Goal: Transaction & Acquisition: Obtain resource

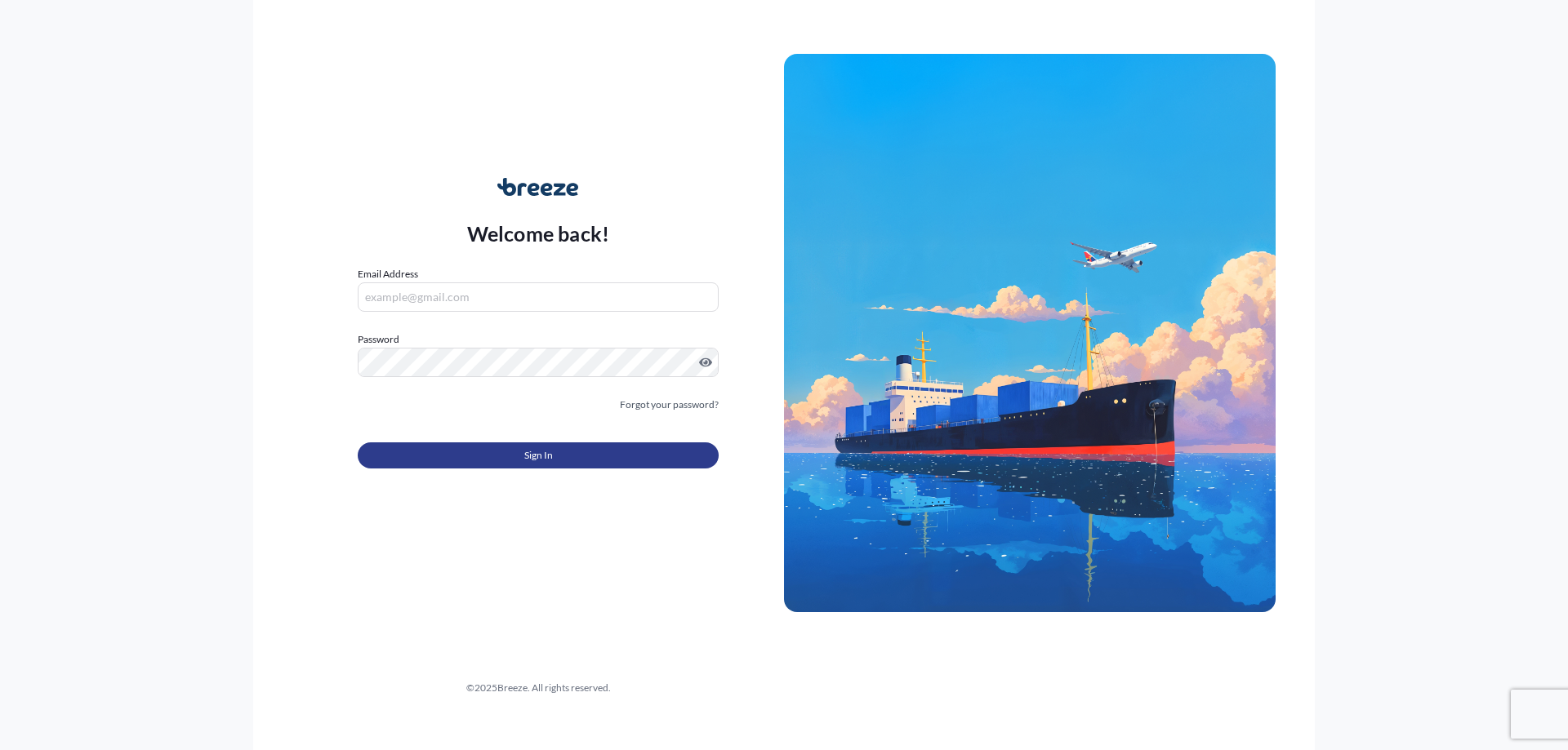
type input "[PERSON_NAME][EMAIL_ADDRESS][DOMAIN_NAME]"
click at [584, 466] on button "Sign In" at bounding box center [537, 456] width 361 height 26
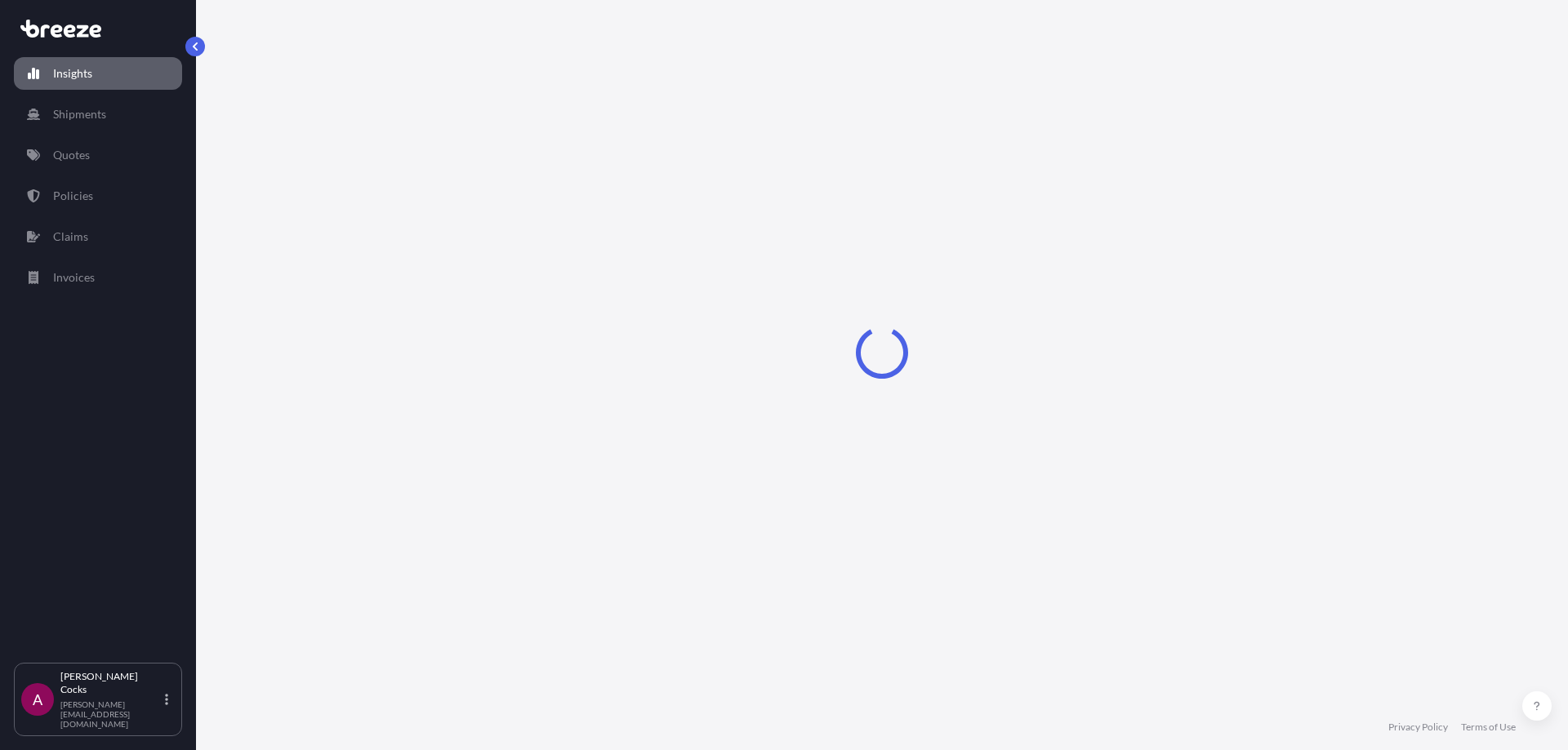
select select "2025"
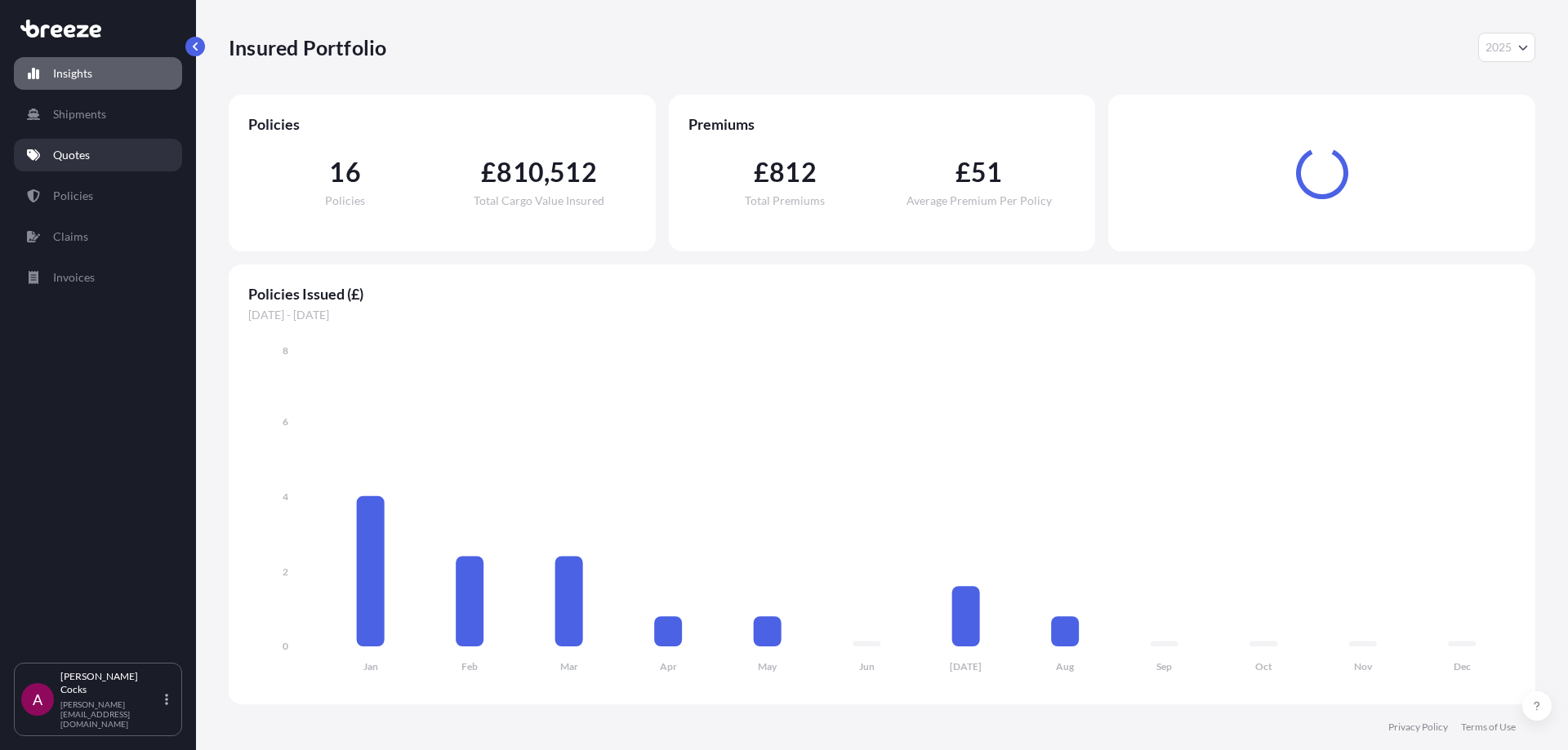
click at [134, 163] on link "Quotes" at bounding box center [98, 155] width 168 height 33
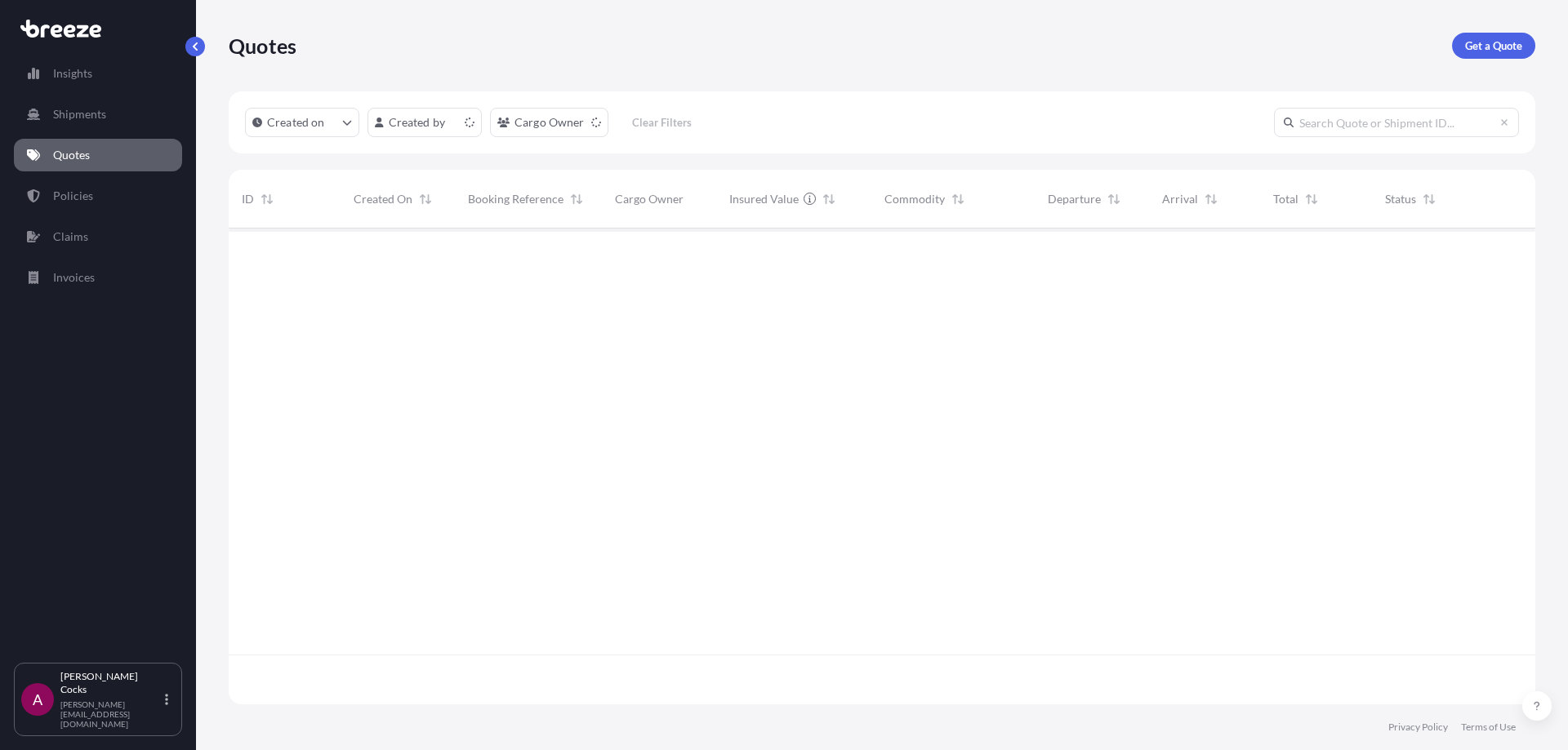
scroll to position [472, 1294]
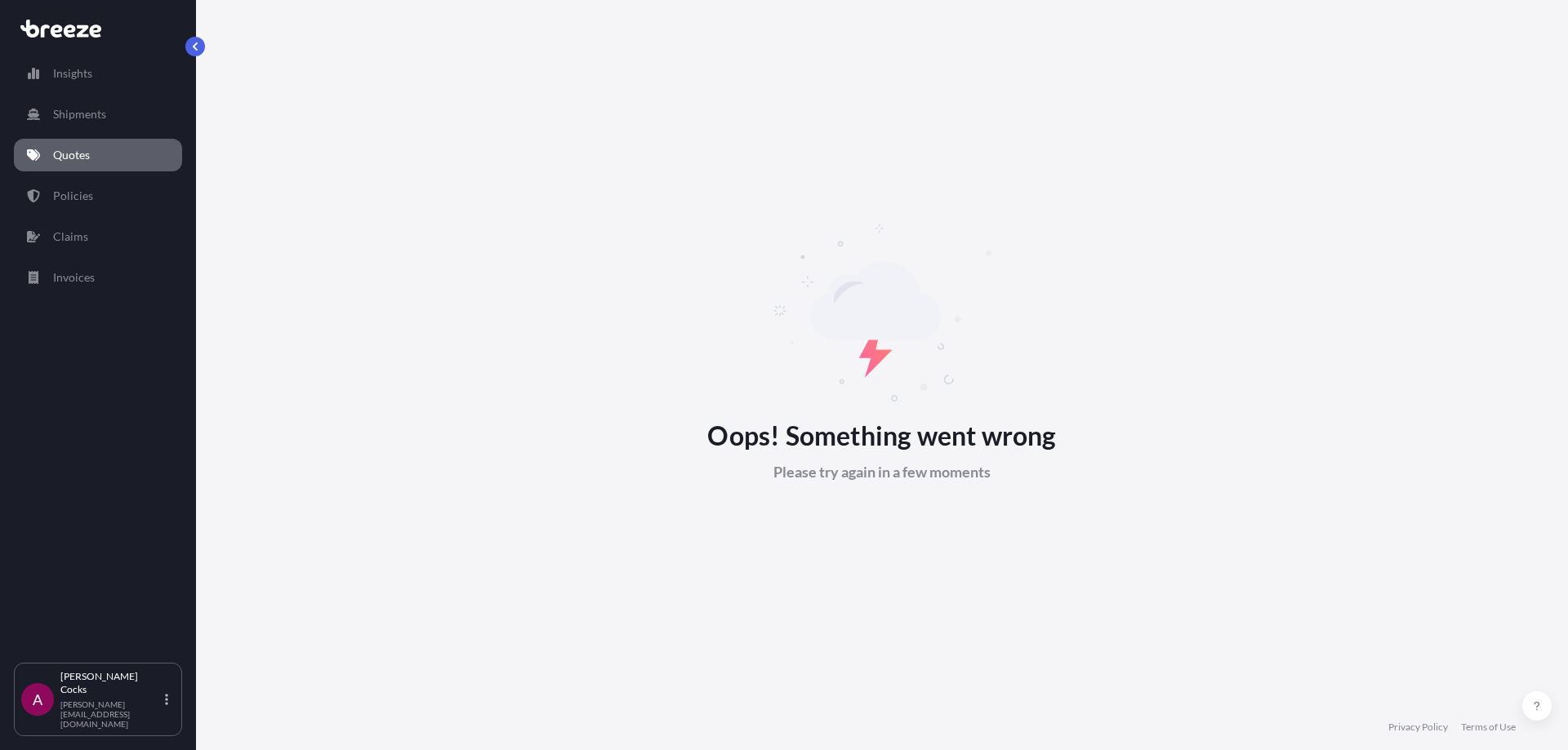
click at [123, 151] on link "Quotes" at bounding box center [98, 155] width 168 height 33
click at [109, 107] on link "Shipments" at bounding box center [98, 114] width 168 height 33
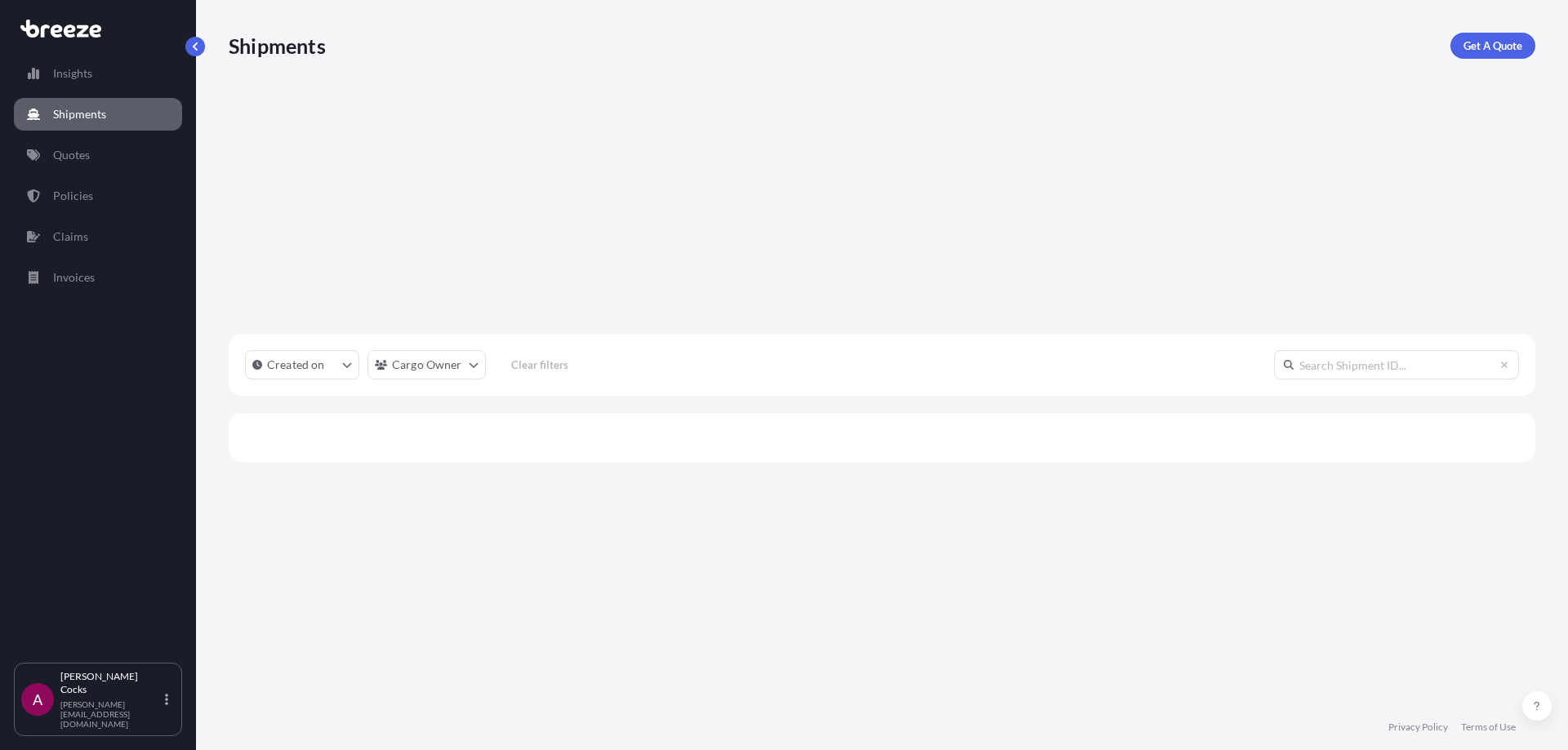
scroll to position [472, 1294]
click at [81, 150] on p "Quotes" at bounding box center [71, 155] width 37 height 16
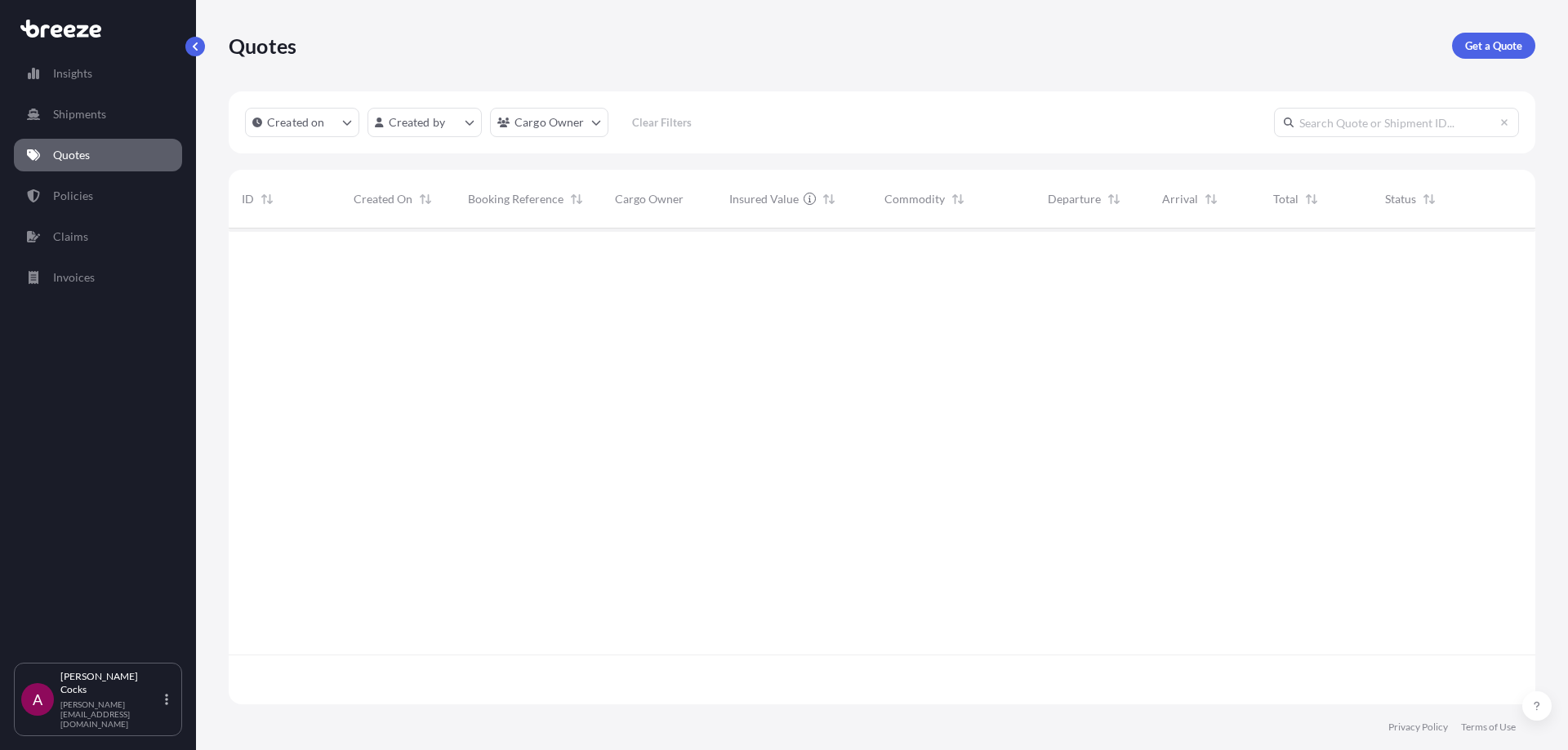
scroll to position [472, 1294]
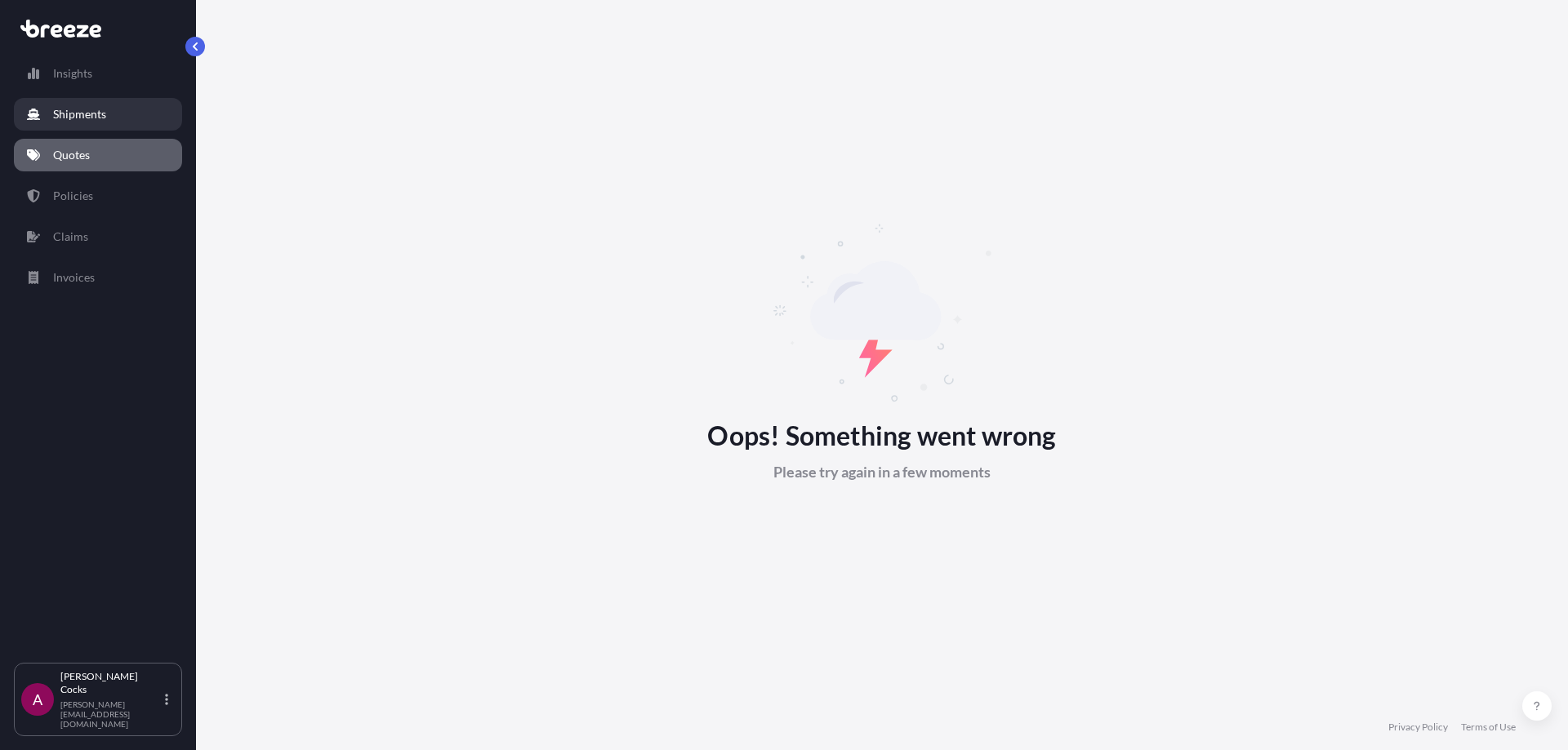
click at [172, 122] on link "Shipments" at bounding box center [98, 114] width 168 height 33
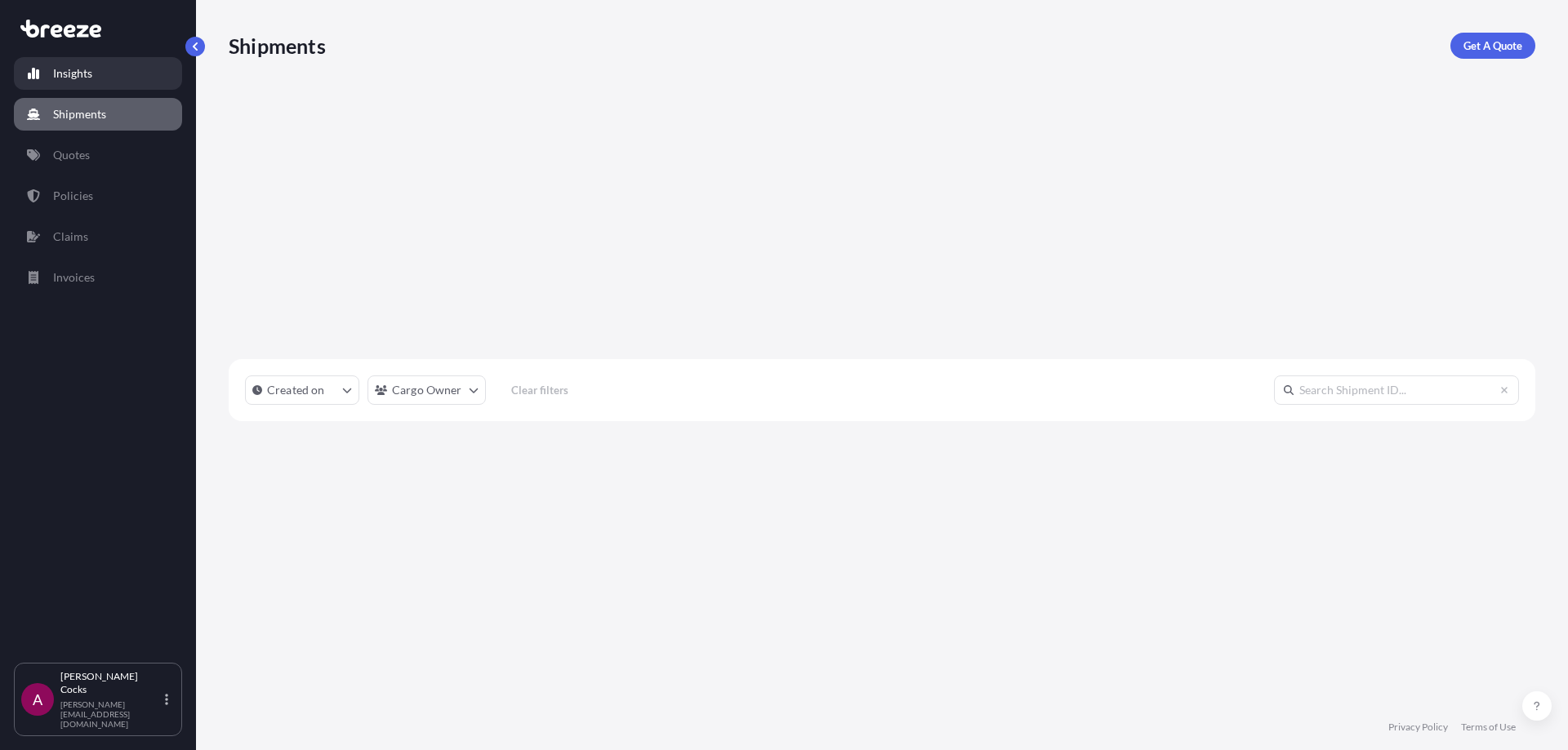
scroll to position [522, 1294]
click at [1494, 55] on link "Get A Quote" at bounding box center [1492, 46] width 85 height 26
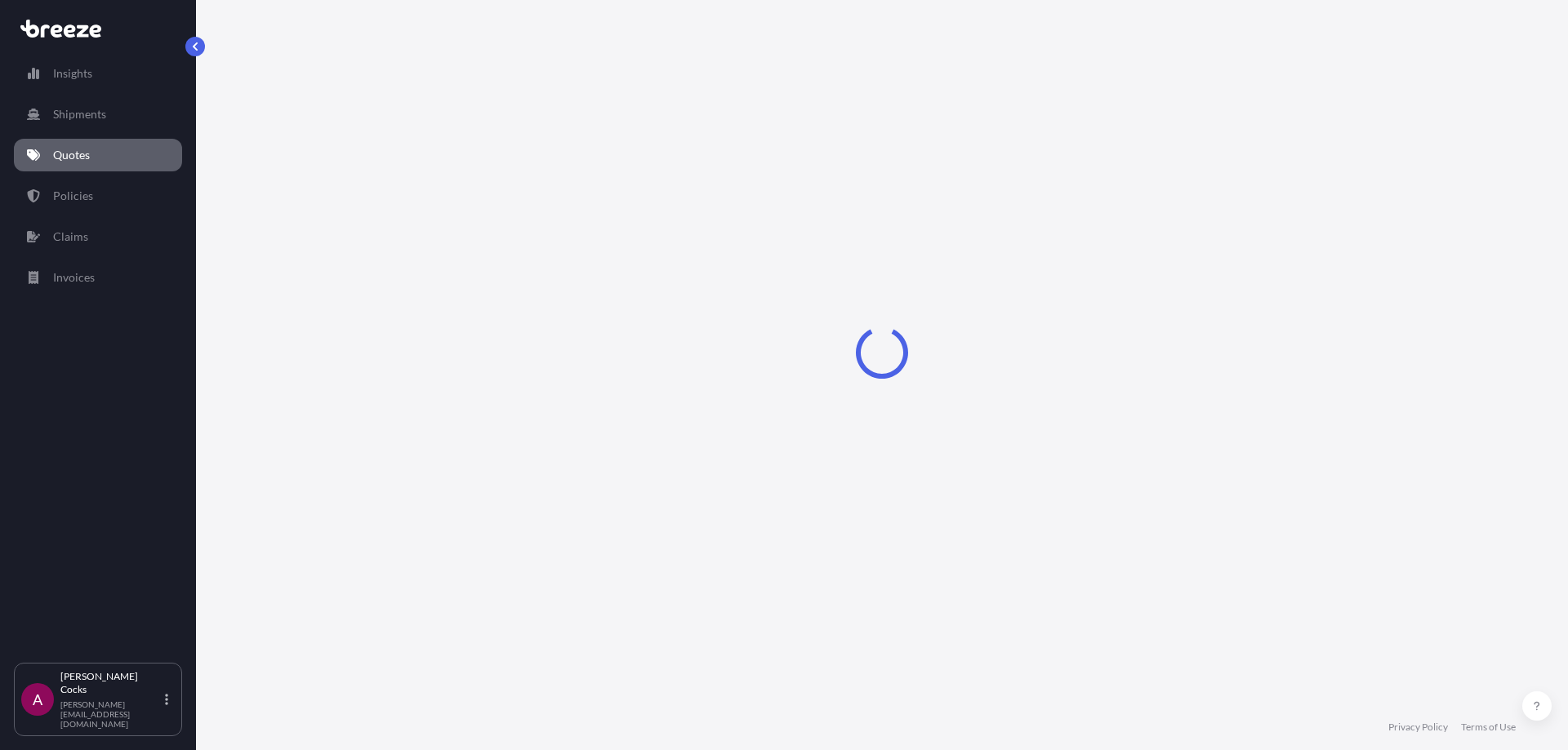
select select "Road"
select select "Sea"
select select "1"
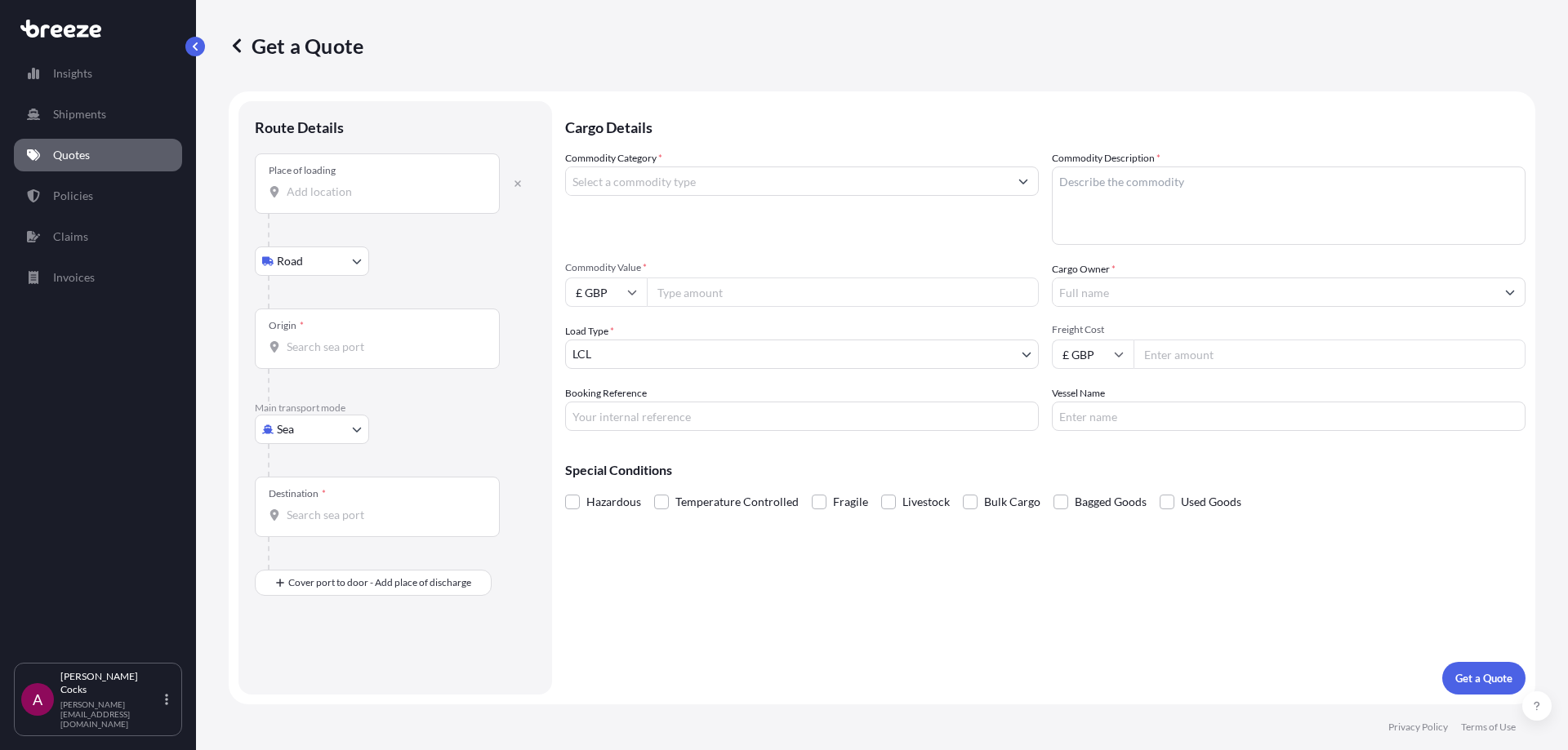
click at [367, 183] on div "Place of loading" at bounding box center [377, 184] width 245 height 61
click at [367, 184] on input "Place of loading" at bounding box center [383, 192] width 193 height 16
drag, startPoint x: 390, startPoint y: 392, endPoint x: 344, endPoint y: 416, distance: 51.9
click at [390, 393] on div at bounding box center [384, 385] width 232 height 33
click at [344, 416] on body "0 options available. Insights Shipments Quotes Policies Claims Invoices A [PERS…" at bounding box center [784, 375] width 1568 height 750
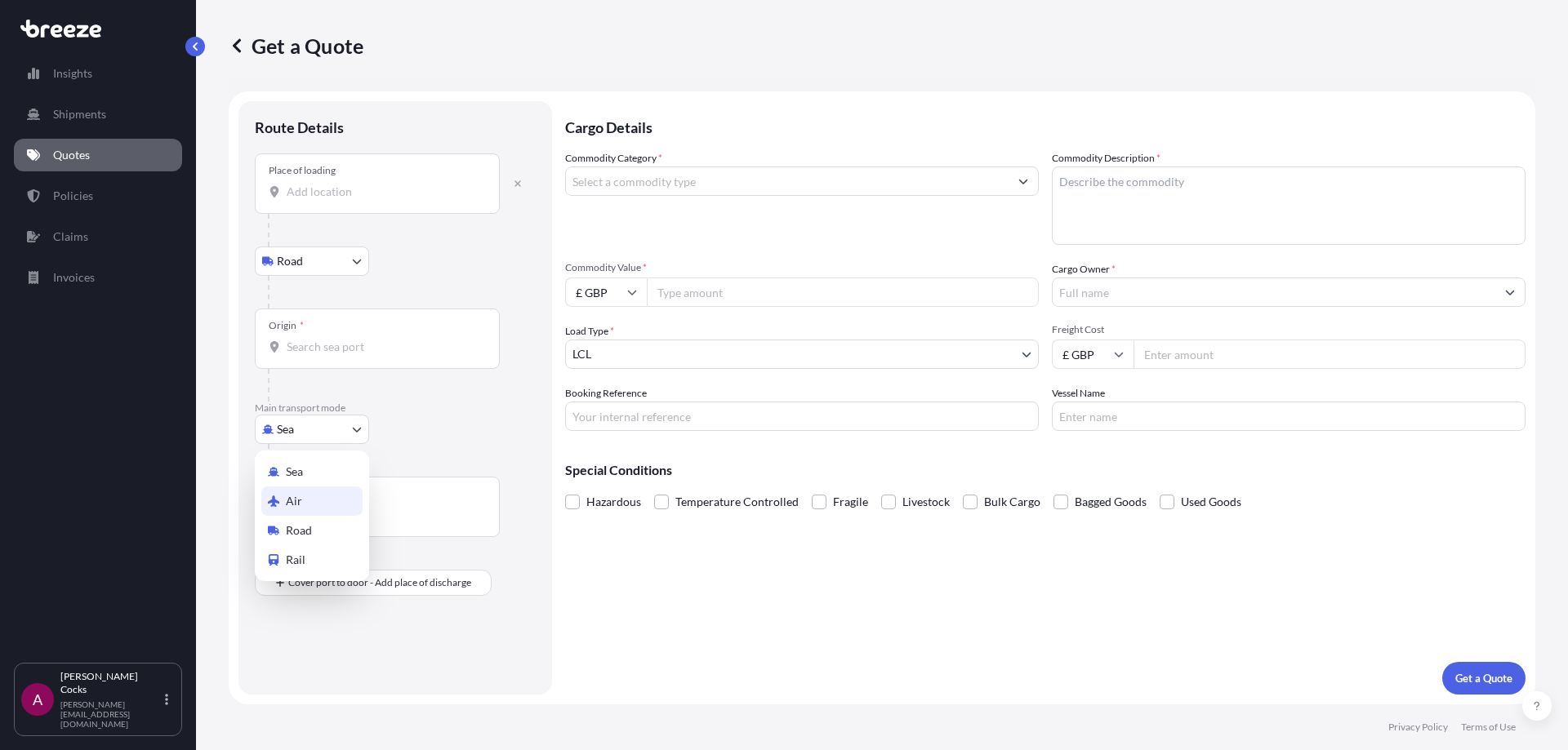
click at [324, 509] on div "Air" at bounding box center [311, 501] width 101 height 30
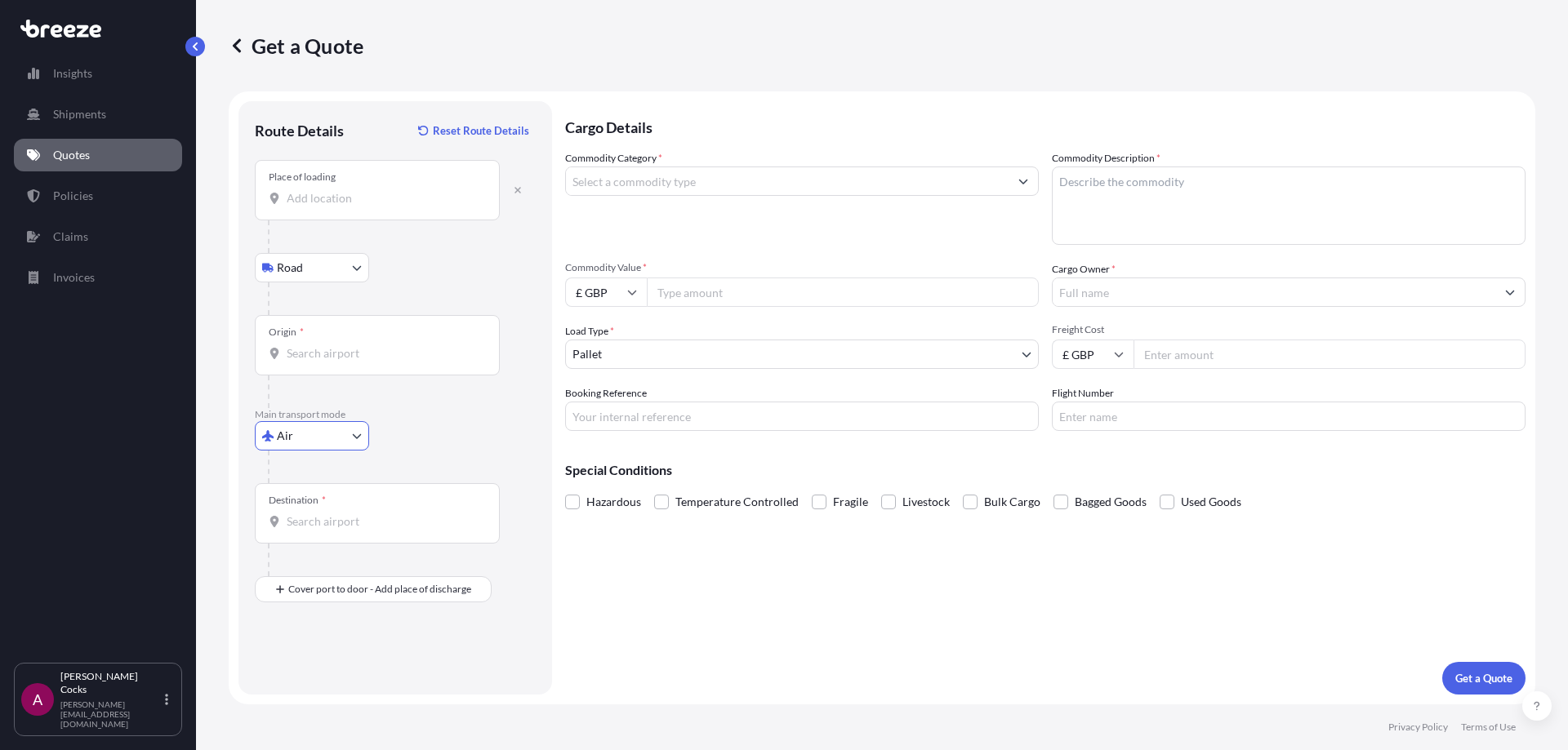
click at [384, 184] on div "Place of loading" at bounding box center [377, 191] width 245 height 61
click at [384, 191] on input "Place of loading" at bounding box center [383, 199] width 193 height 16
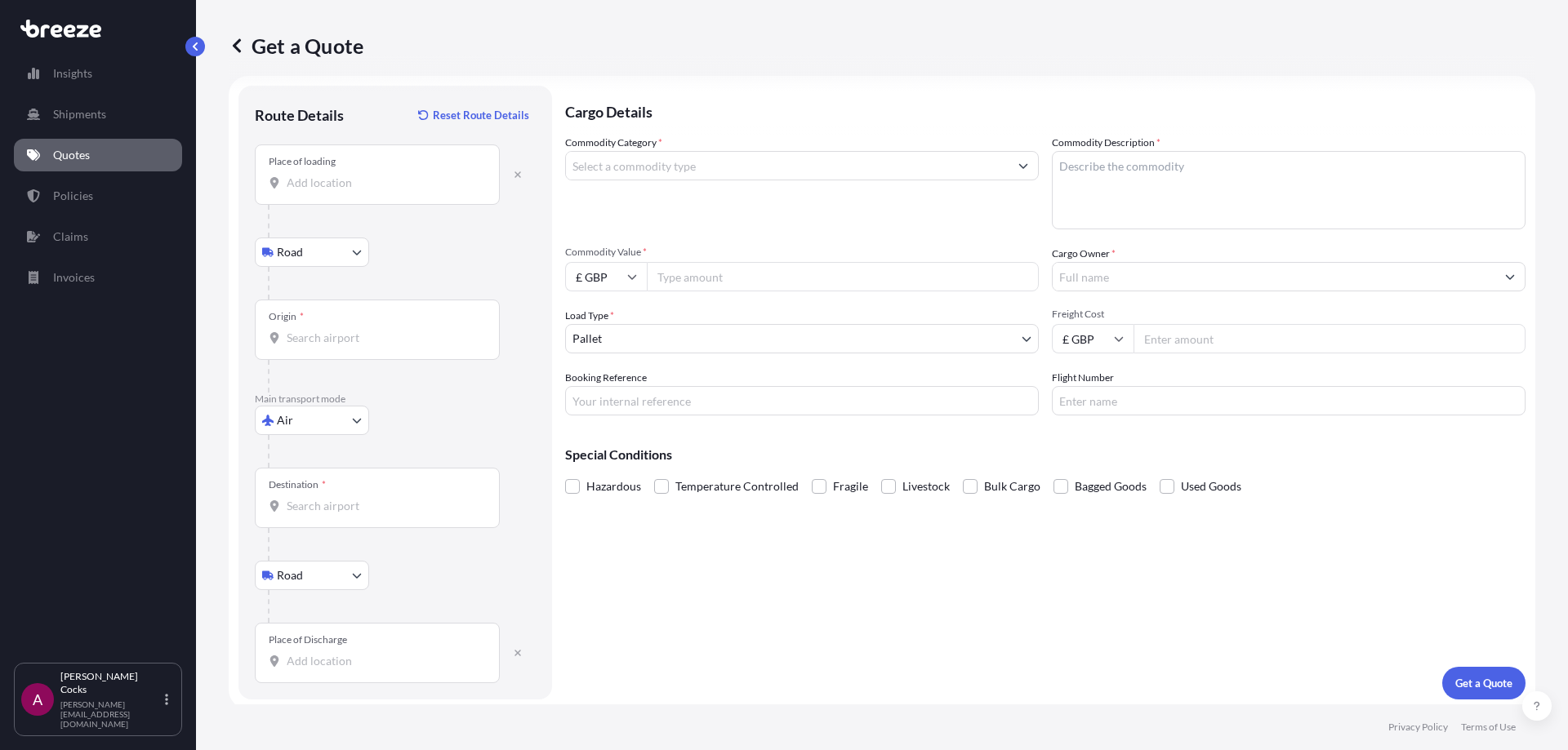
scroll to position [21, 0]
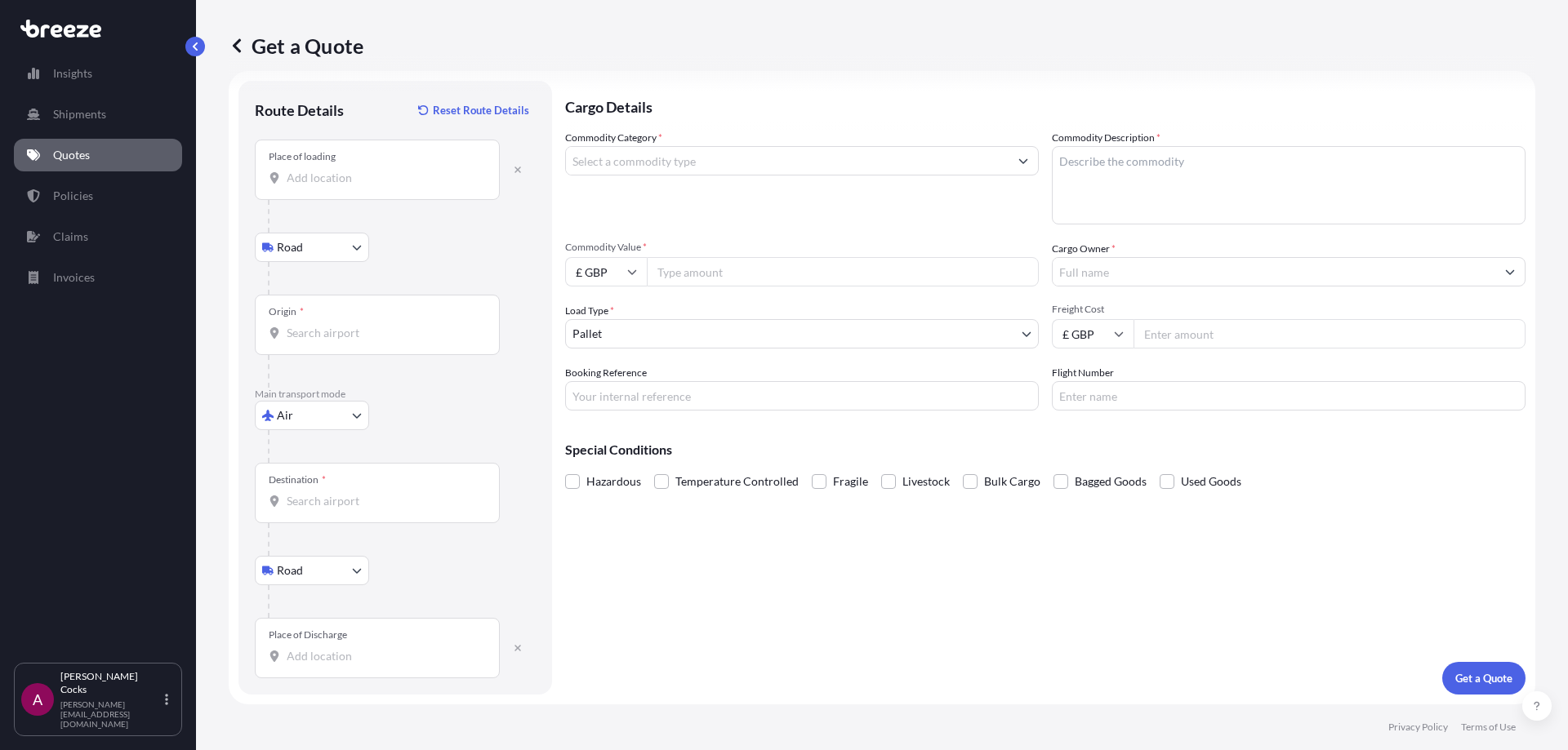
click at [404, 514] on div "Destination *" at bounding box center [377, 493] width 245 height 61
click at [404, 509] on input "Destination *" at bounding box center [383, 501] width 193 height 16
type input "GBLHR - Heathrow Apt/[GEOGRAPHIC_DATA], [GEOGRAPHIC_DATA]"
click at [386, 179] on input "Place of loading" at bounding box center [383, 178] width 193 height 16
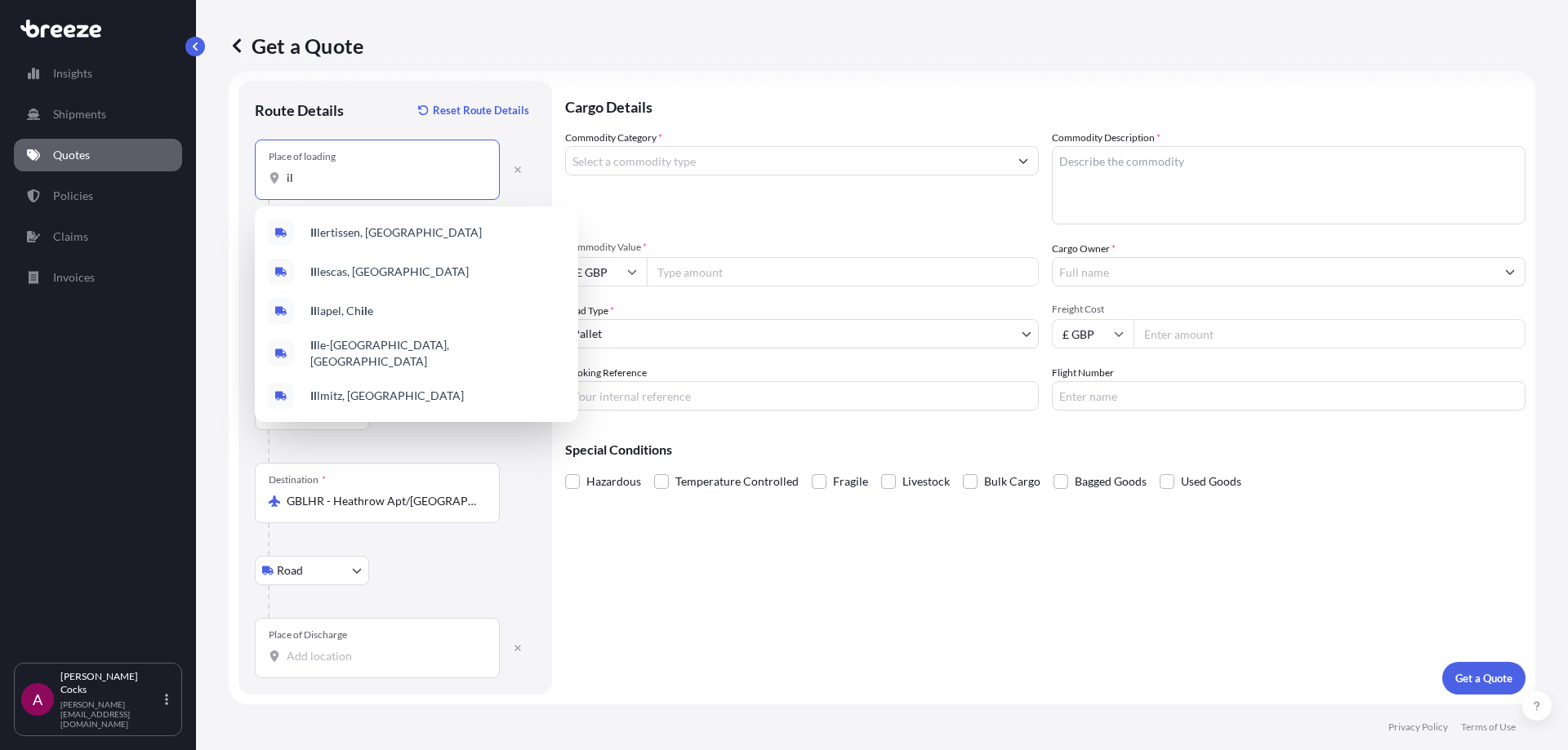
type input "i"
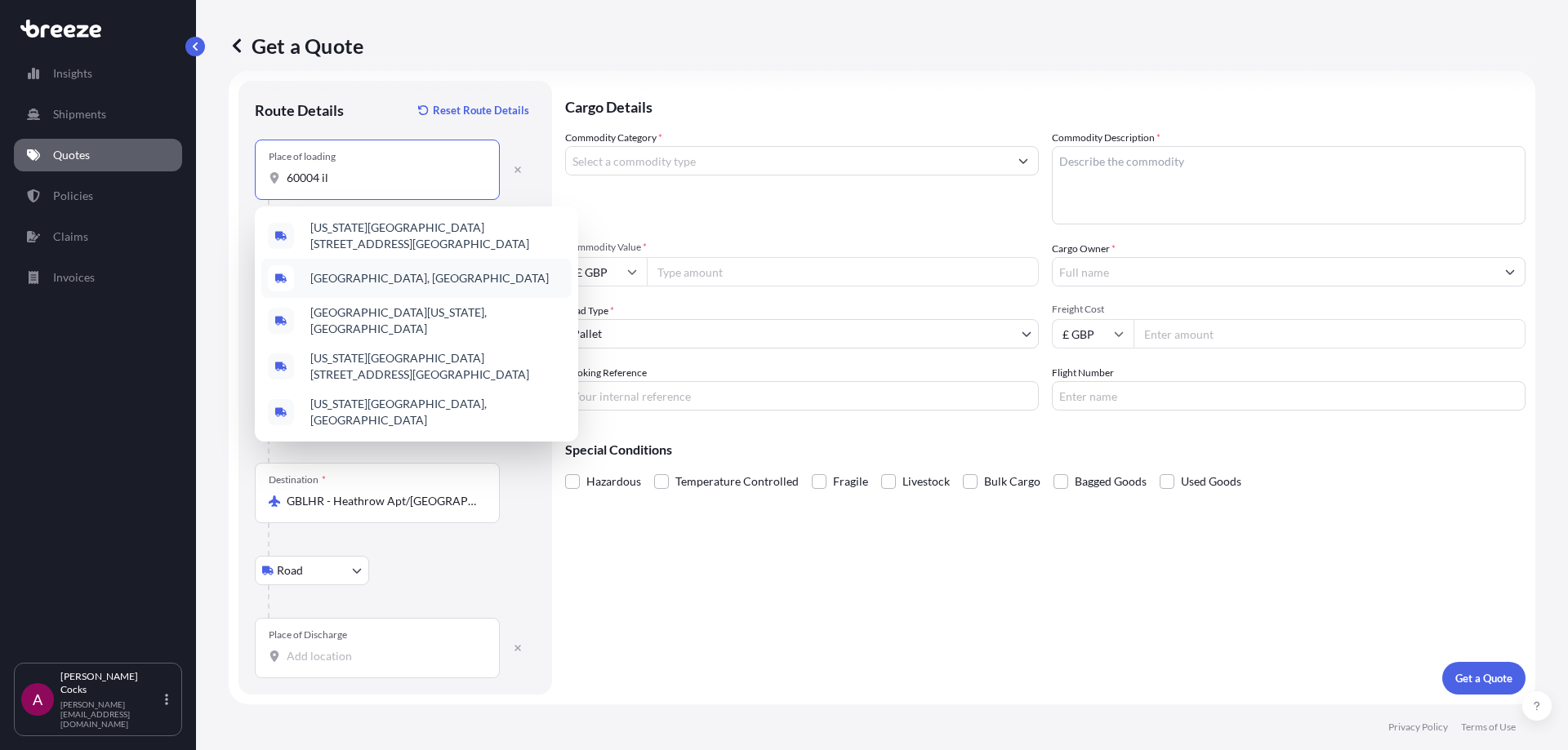
click at [450, 272] on span "[GEOGRAPHIC_DATA], [GEOGRAPHIC_DATA]" at bounding box center [430, 278] width 238 height 16
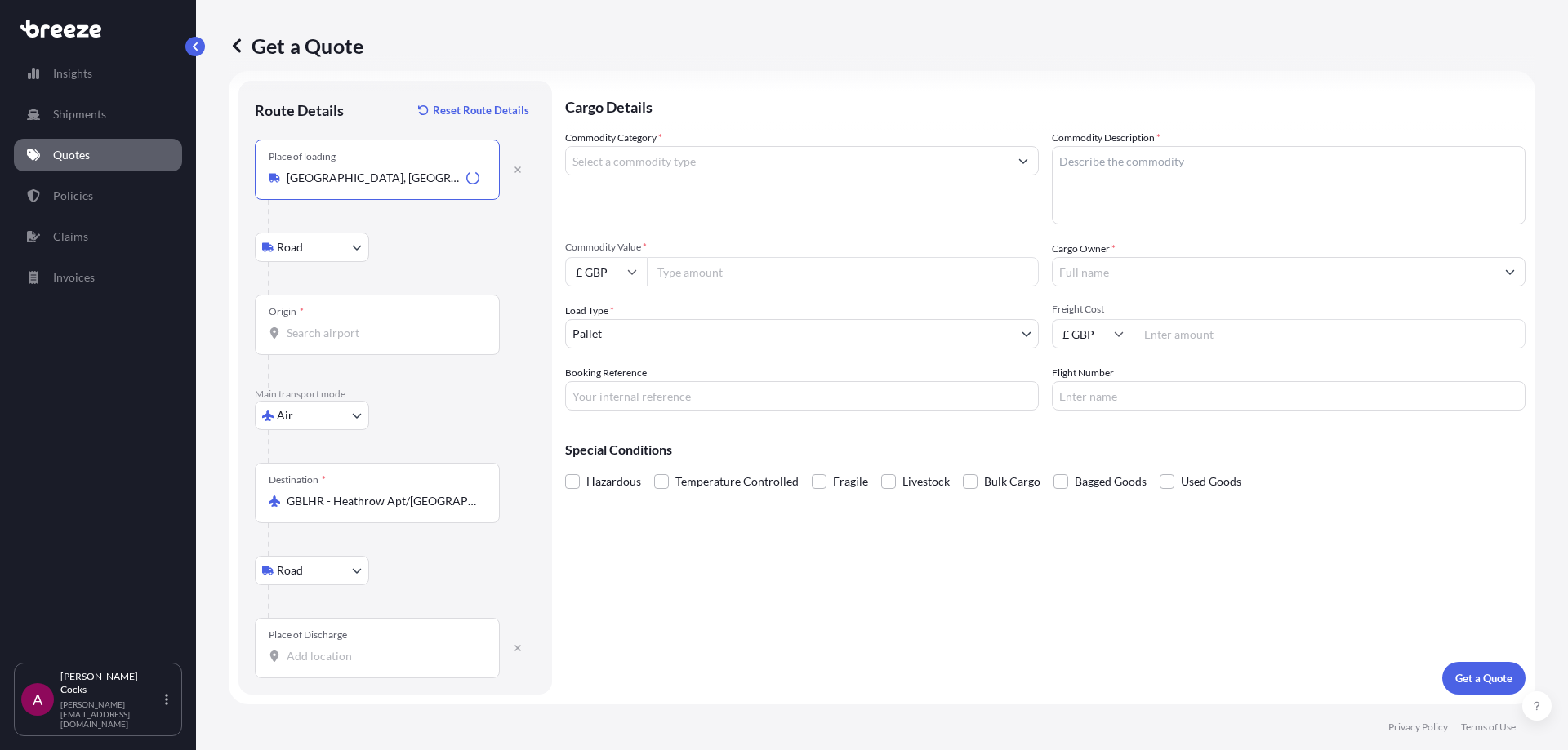
type input "[GEOGRAPHIC_DATA], [GEOGRAPHIC_DATA]"
click at [415, 324] on div "Origin *" at bounding box center [377, 325] width 245 height 61
click at [415, 324] on input "Origin *" at bounding box center [383, 333] width 193 height 16
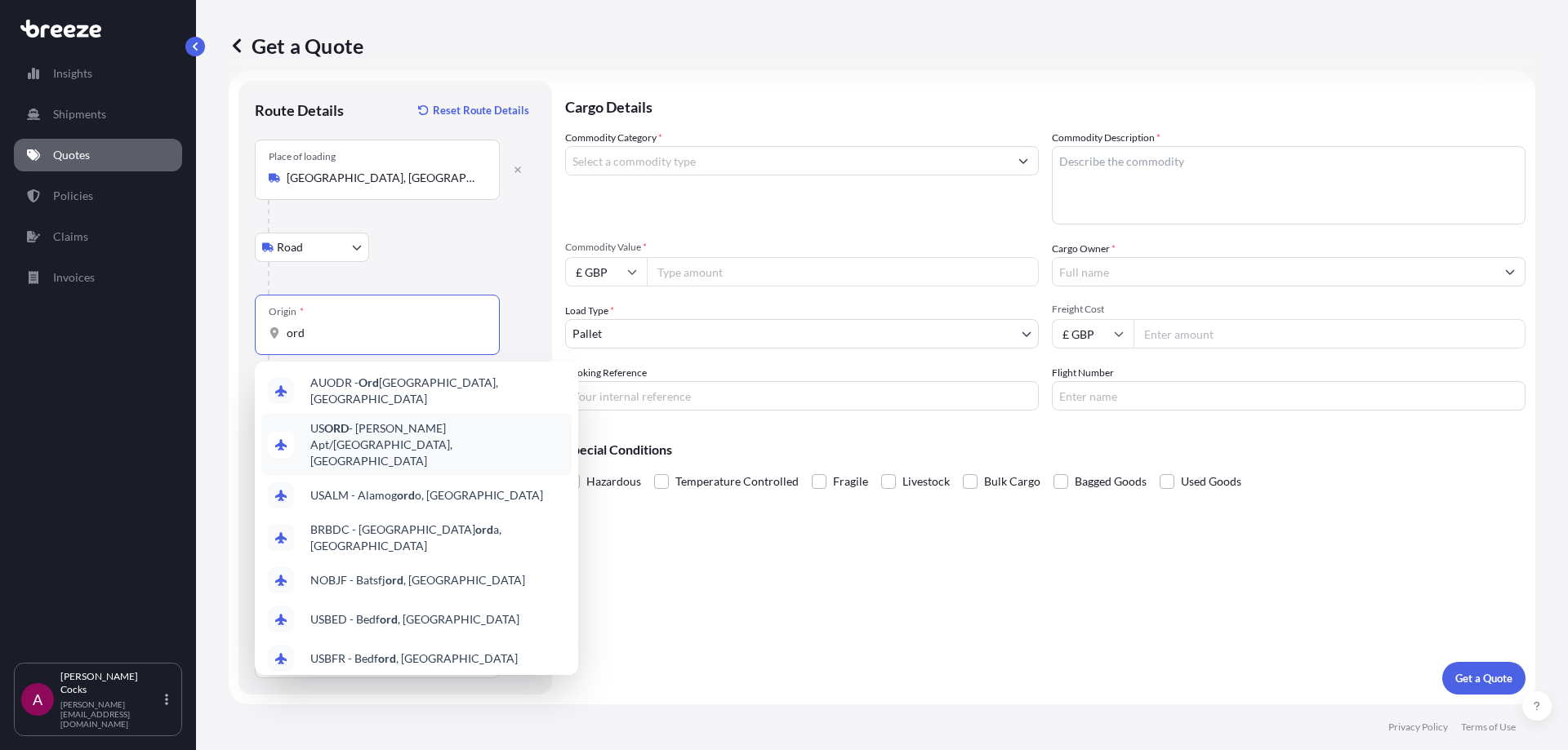
click at [470, 444] on div "US [PERSON_NAME] Apt/[GEOGRAPHIC_DATA], [GEOGRAPHIC_DATA]" at bounding box center [417, 445] width 311 height 62
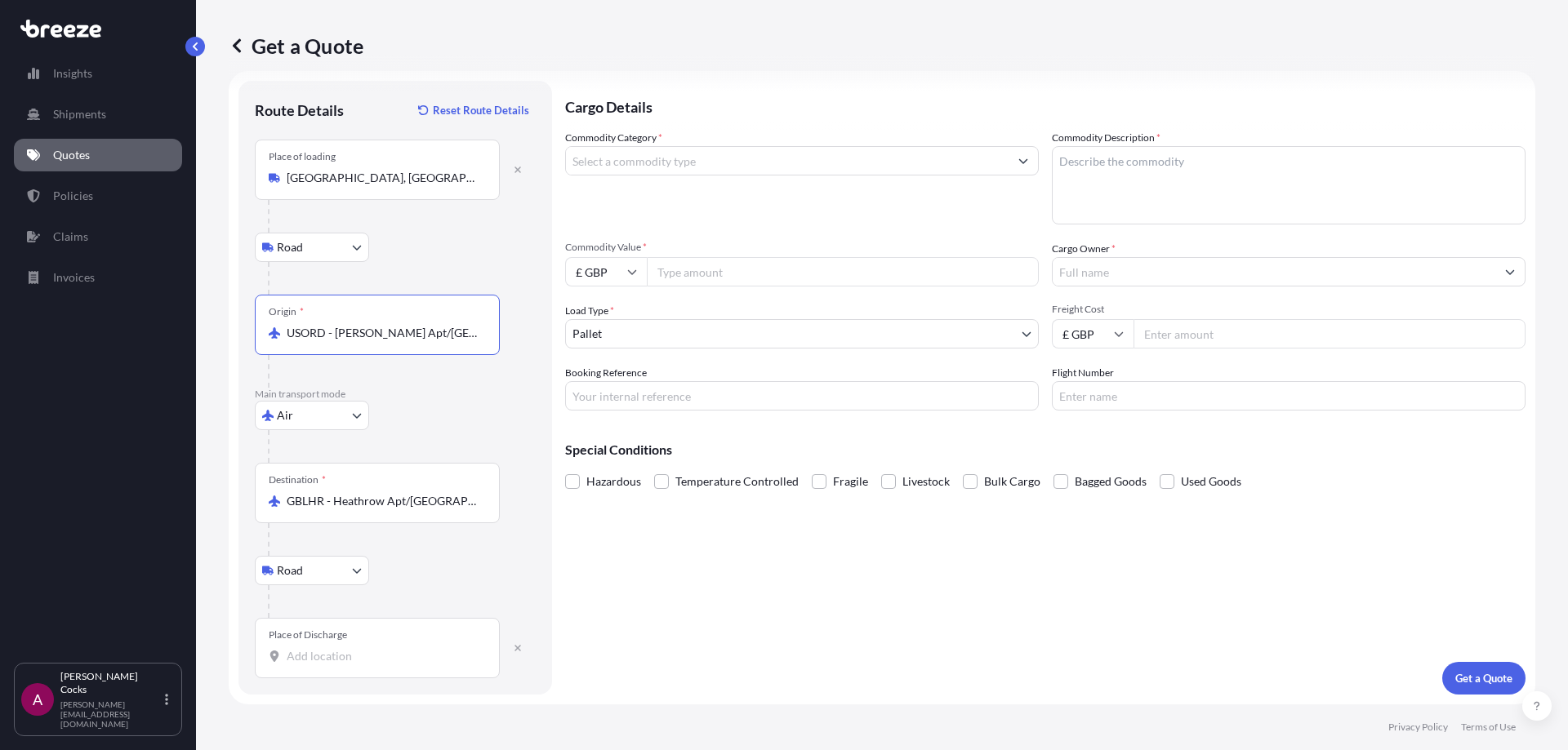
type input "USORD - [PERSON_NAME] Apt/[GEOGRAPHIC_DATA], [GEOGRAPHIC_DATA]"
click at [395, 656] on input "Place of Discharge" at bounding box center [383, 656] width 193 height 16
click at [434, 646] on div "Place of Discharge" at bounding box center [377, 648] width 245 height 61
click at [434, 648] on input "Place of Discharge" at bounding box center [383, 656] width 193 height 16
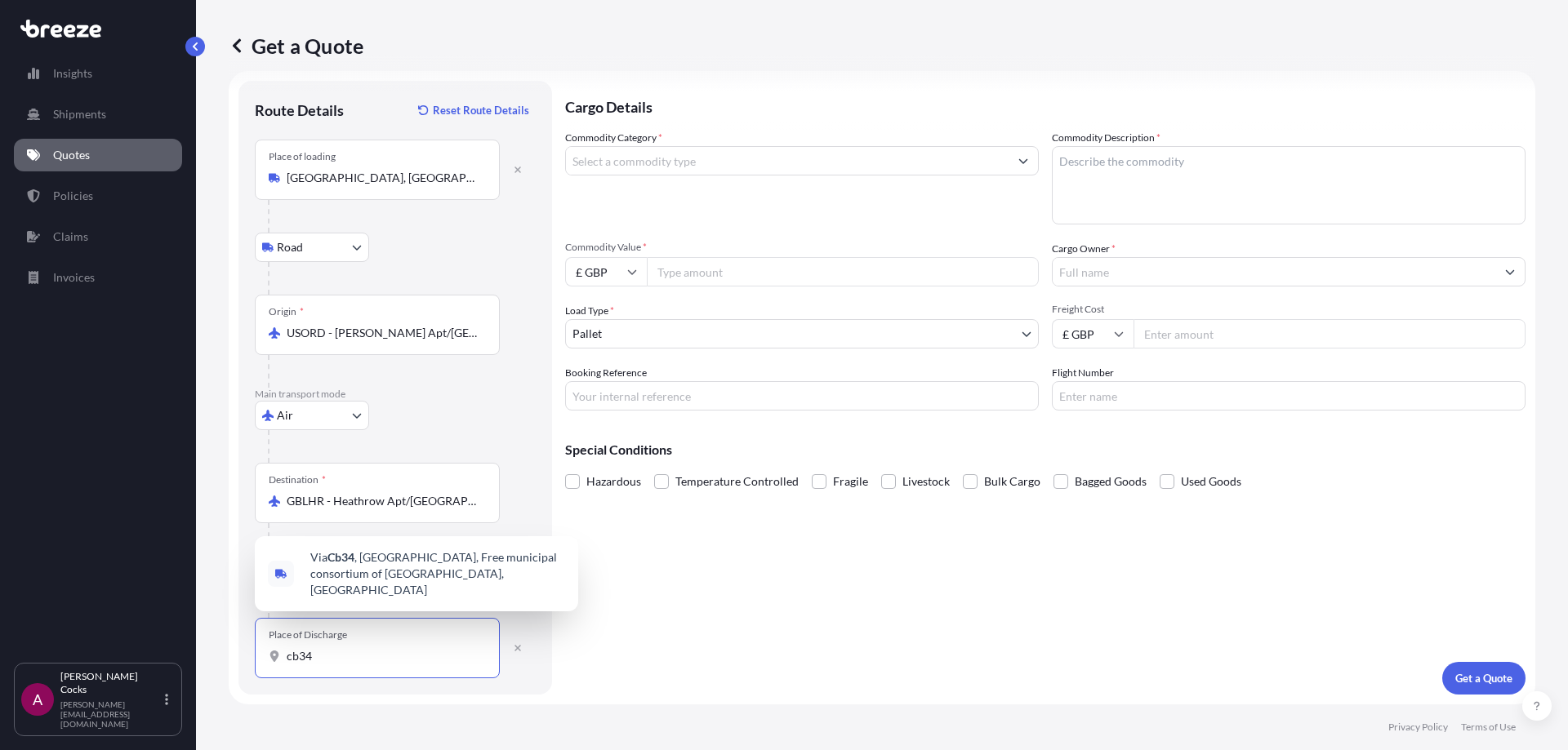
click at [410, 660] on input "cb34" at bounding box center [383, 656] width 193 height 16
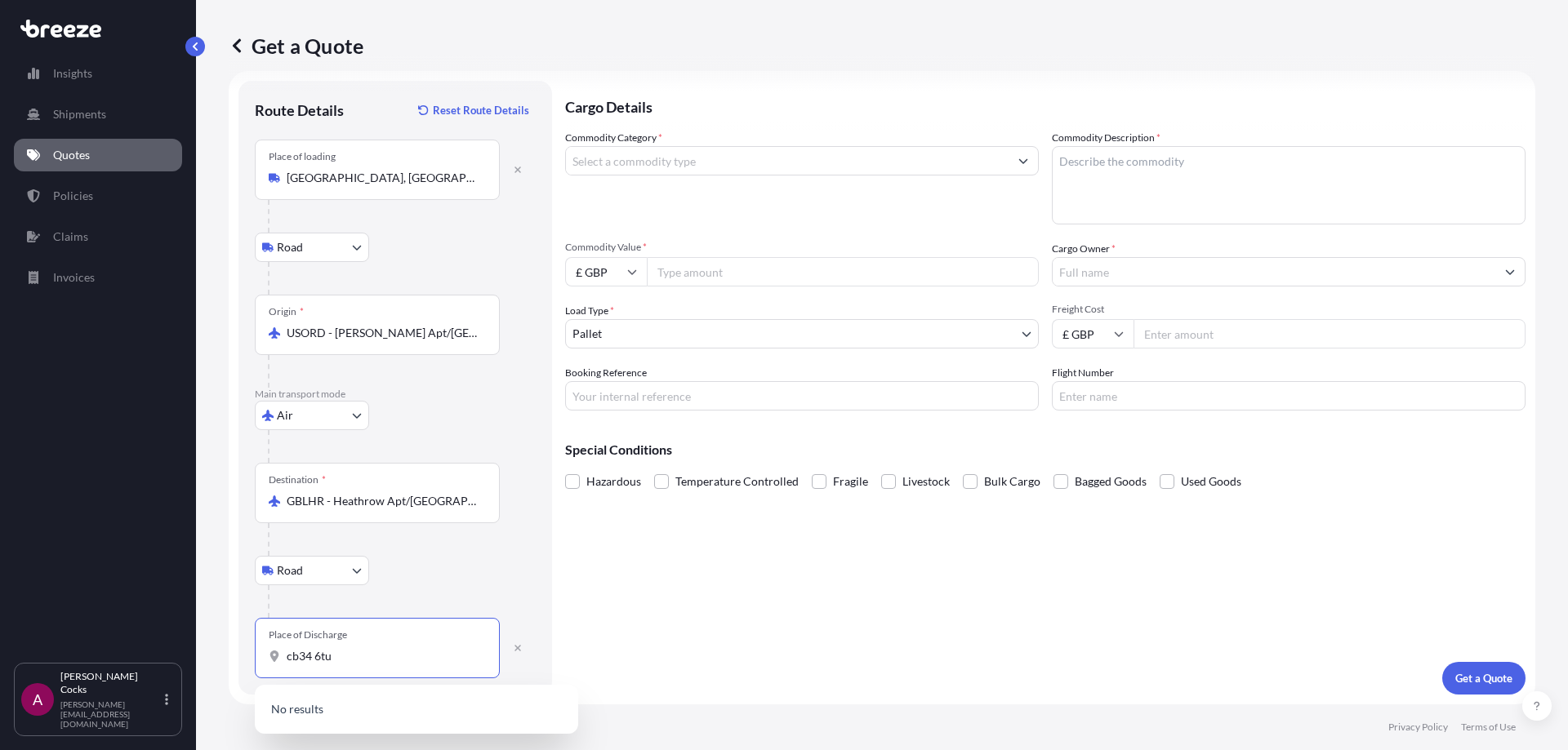
click at [300, 661] on input "cb34 6tu" at bounding box center [383, 656] width 193 height 16
click at [417, 711] on span "[STREET_ADDRESS]" at bounding box center [438, 723] width 255 height 49
type input "[STREET_ADDRESS]"
click at [812, 172] on input "Commodity Category *" at bounding box center [787, 161] width 443 height 30
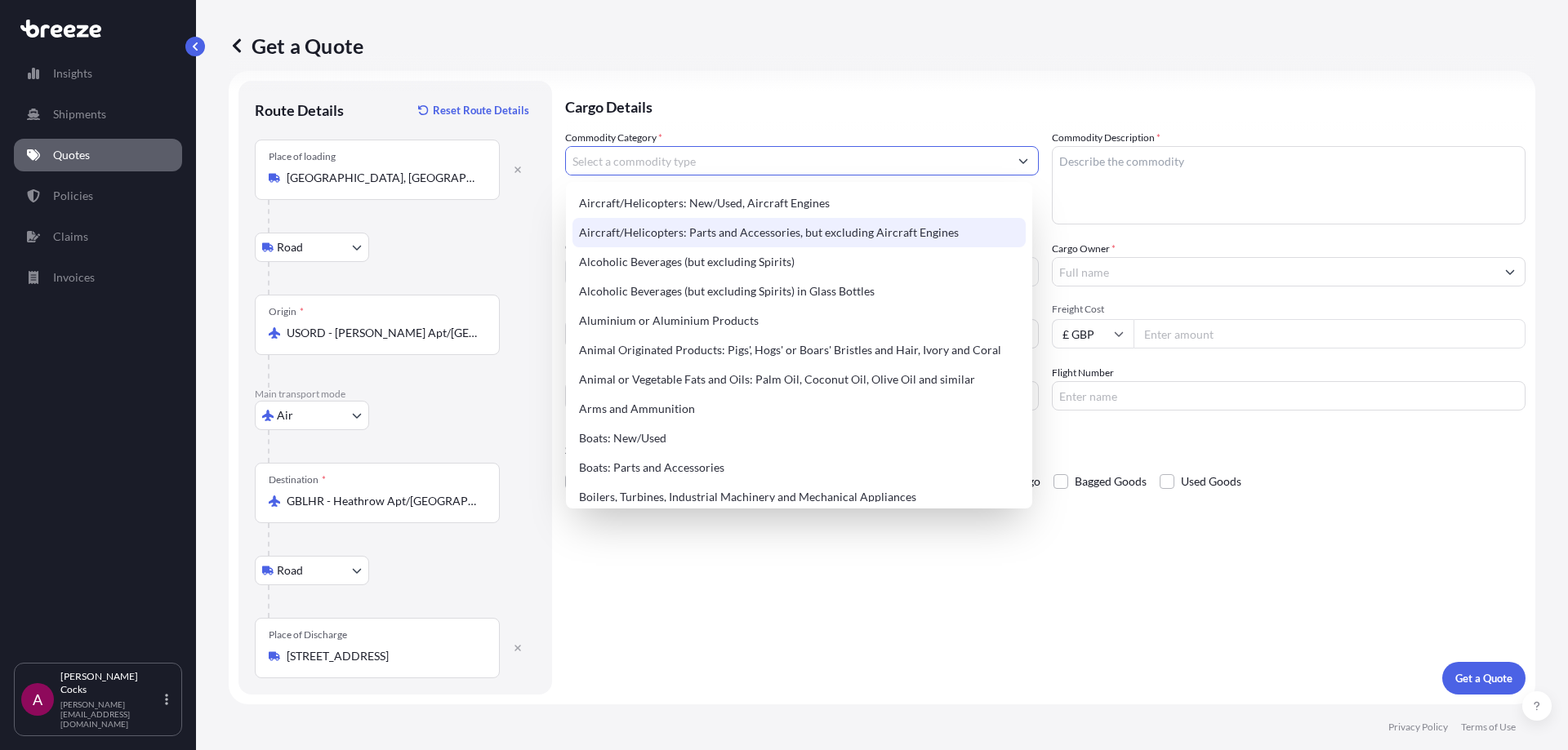
click at [853, 228] on div "Aircraft/Helicopters: Parts and Accessories, but excluding Aircraft Engines" at bounding box center [800, 232] width 454 height 30
type input "Aircraft/Helicopters: Parts and Accessories, but excluding Aircraft Engines"
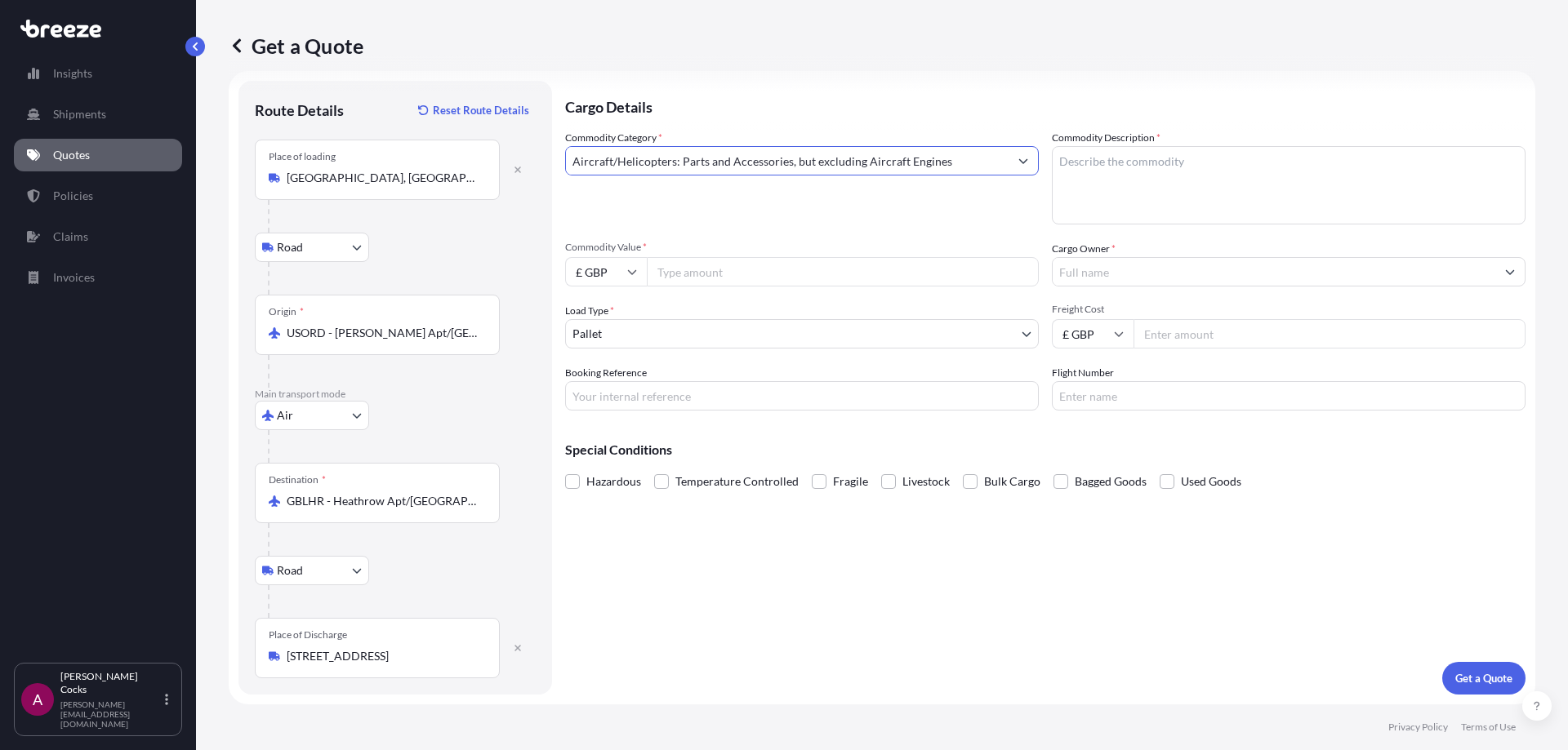
click at [1220, 182] on textarea "Commodity Description *" at bounding box center [1289, 185] width 473 height 78
type textarea "Spare Aircraft Parts"
click at [728, 265] on input "Commodity Value *" at bounding box center [842, 272] width 392 height 30
type input "35000"
click at [1300, 273] on input "Cargo Owner *" at bounding box center [1274, 272] width 443 height 30
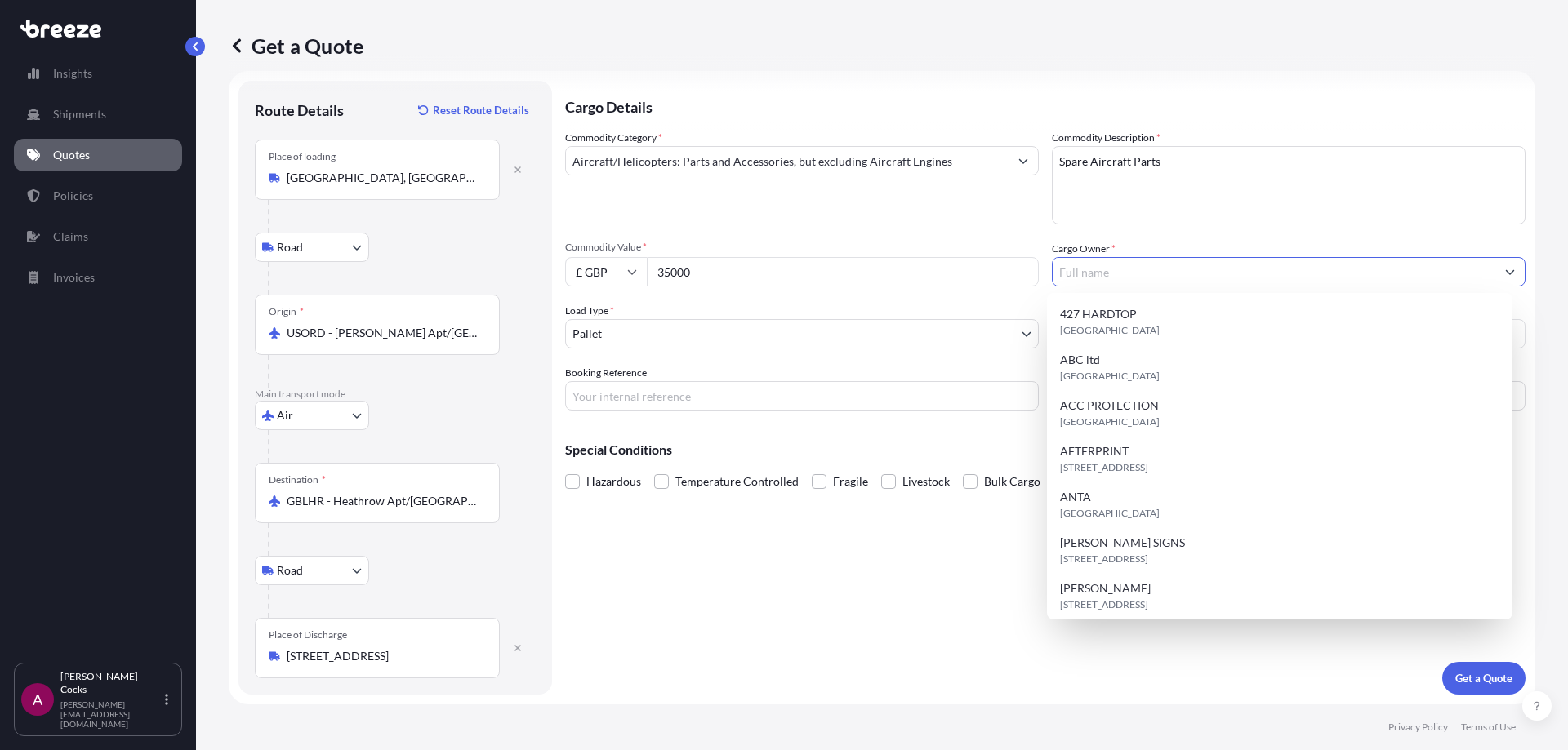
click at [1211, 224] on div "Commodity Category * Aircraft/Helicopters: Parts and Accessories, but excluding…" at bounding box center [1045, 270] width 961 height 281
click at [1202, 275] on input "Cargo Owner *" at bounding box center [1274, 272] width 443 height 30
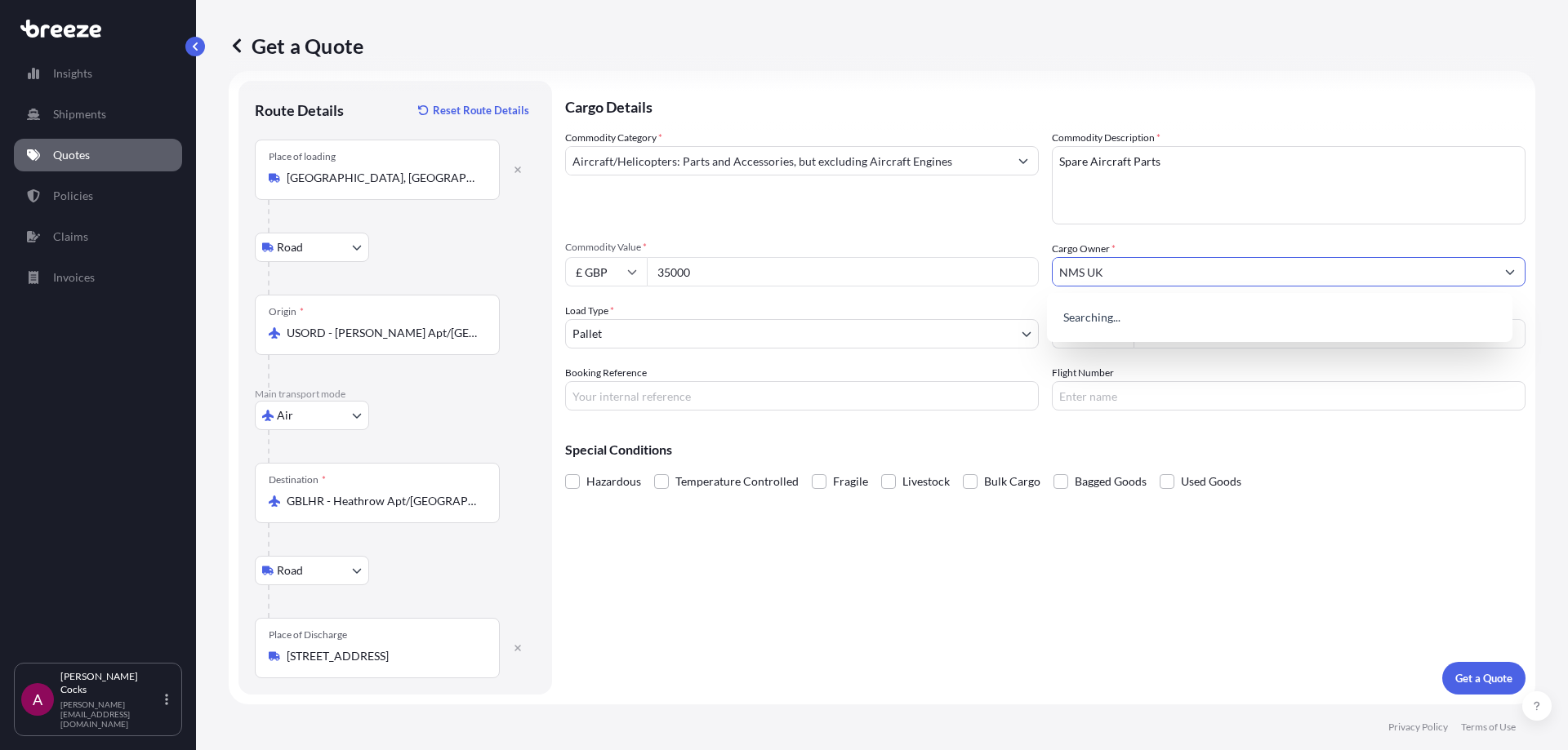
type input "NMS UK"
click at [911, 373] on div "Booking Reference" at bounding box center [802, 388] width 473 height 46
click at [1271, 338] on input "Freight Cost" at bounding box center [1329, 334] width 392 height 30
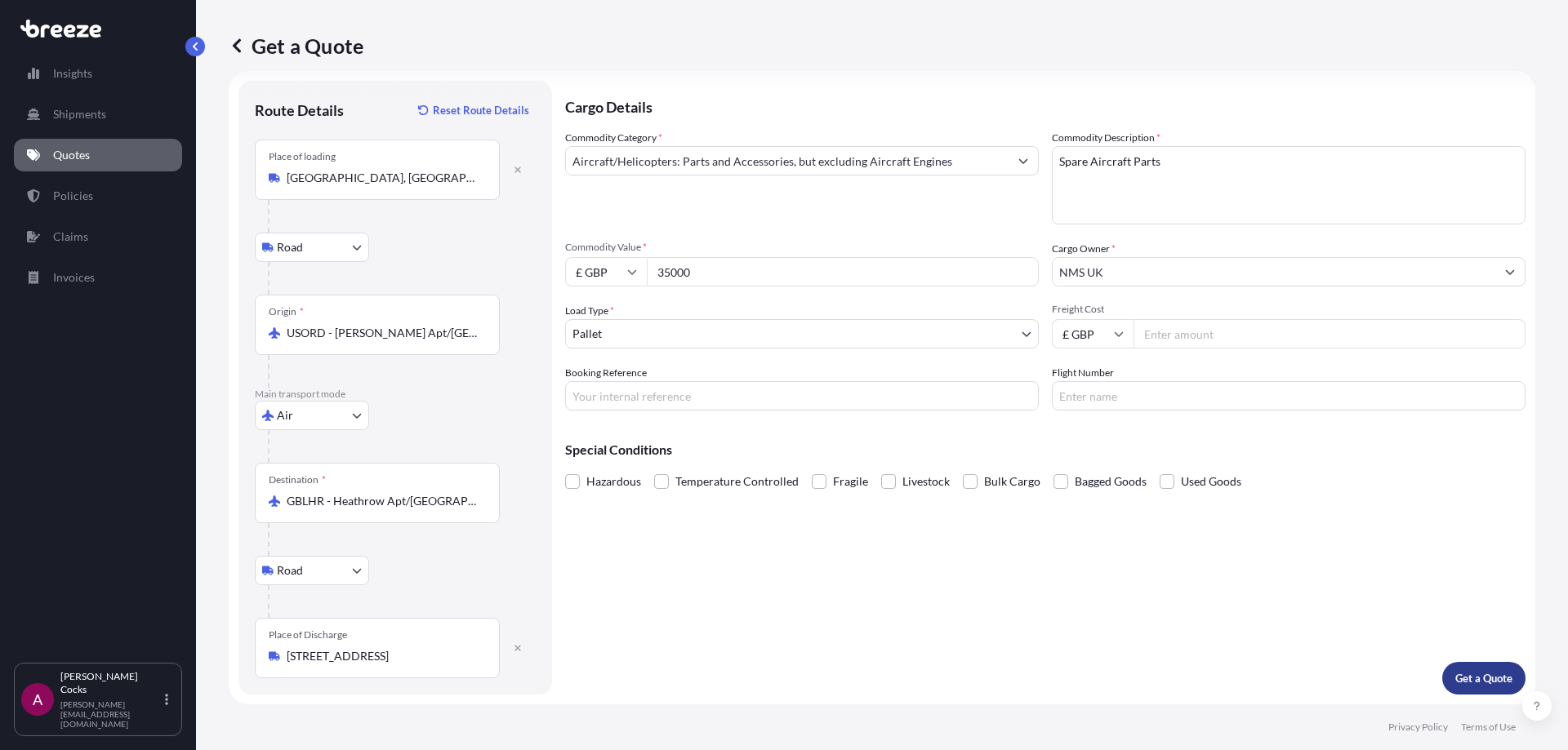
click at [1479, 674] on p "Get a Quote" at bounding box center [1484, 679] width 58 height 16
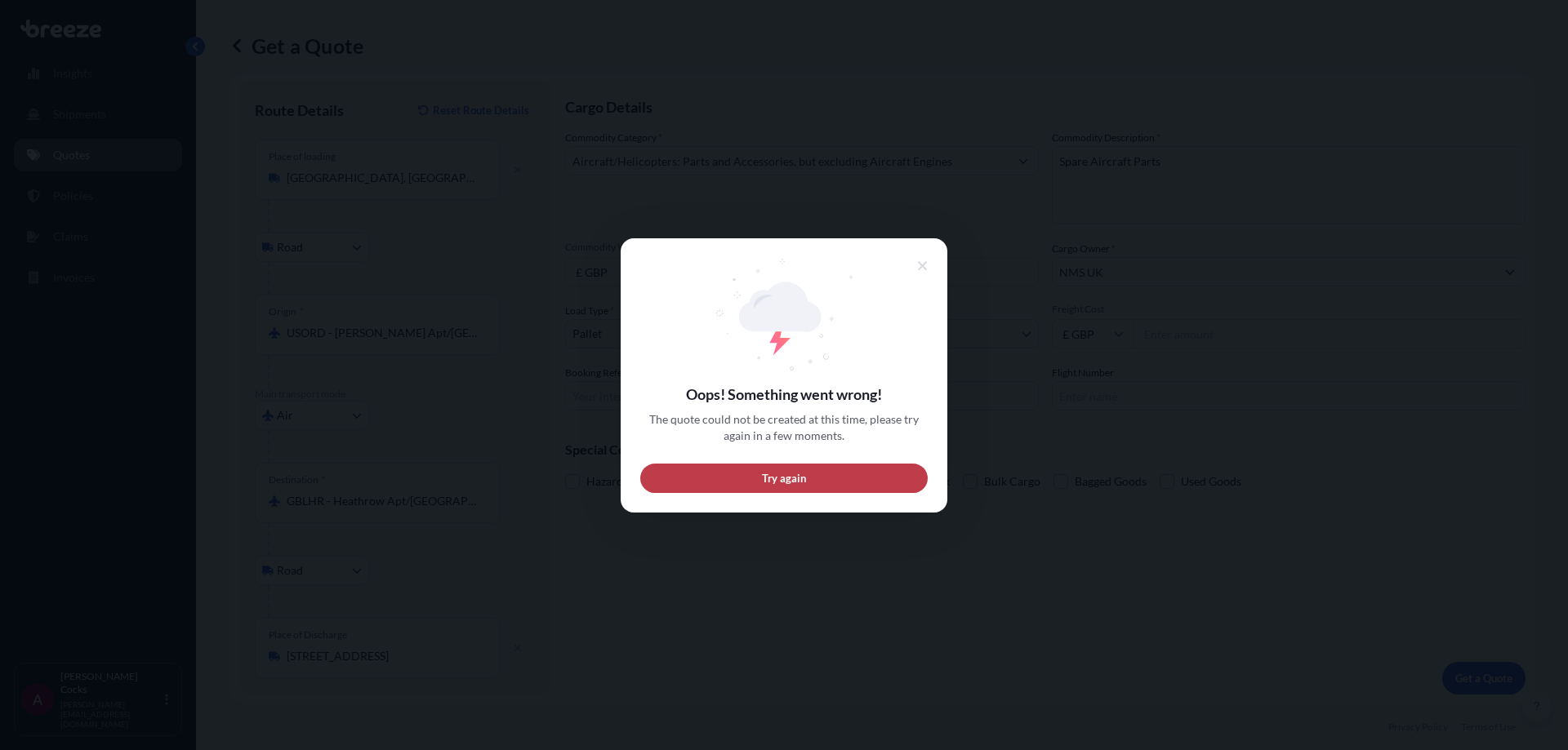
click at [865, 485] on button "Try again" at bounding box center [784, 477] width 288 height 30
click at [868, 472] on button "Try again" at bounding box center [784, 477] width 288 height 30
click at [925, 260] on icon at bounding box center [923, 266] width 12 height 15
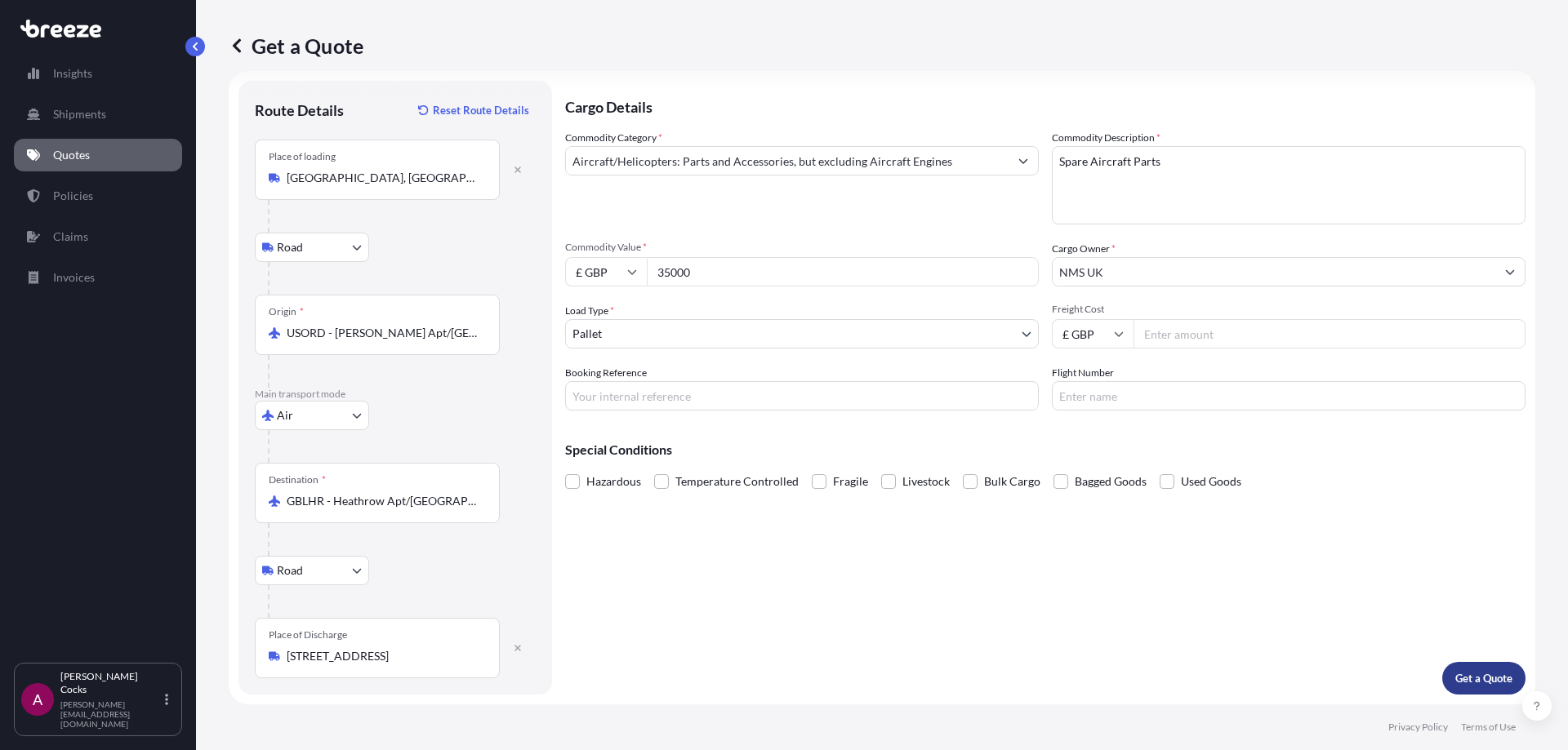
click at [1483, 672] on p "Get a Quote" at bounding box center [1484, 679] width 58 height 16
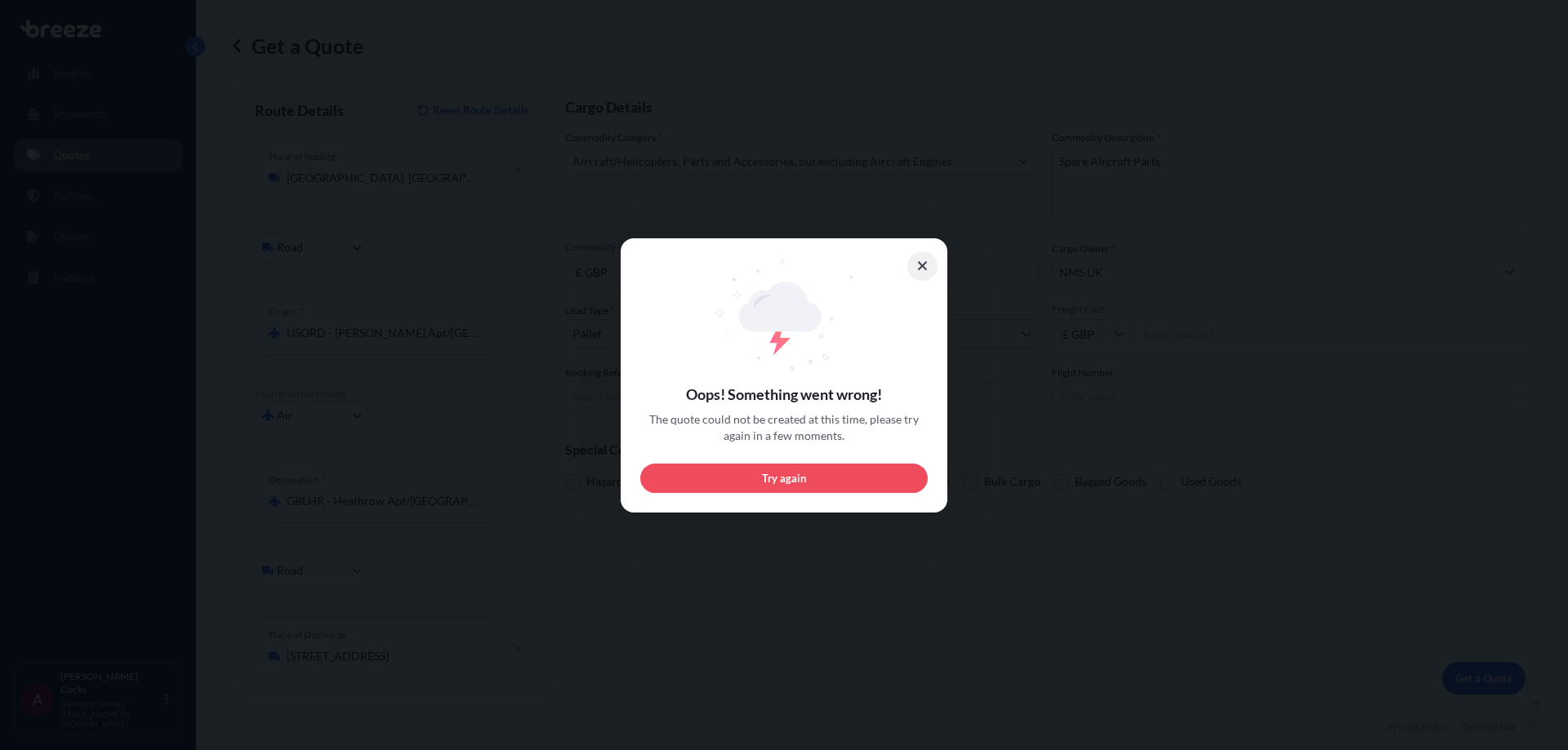
click at [914, 259] on button at bounding box center [923, 266] width 31 height 30
